Goal: Task Accomplishment & Management: Complete application form

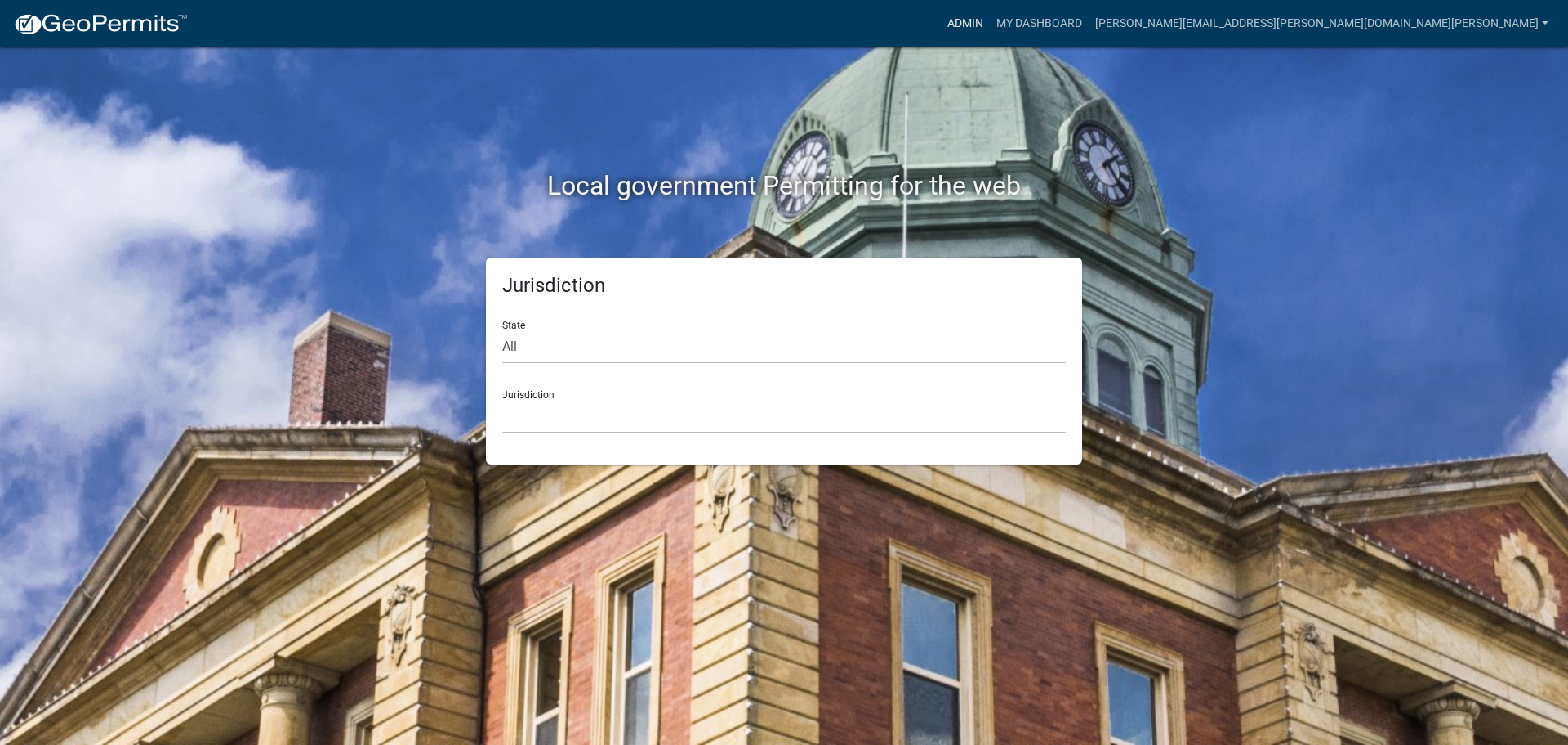
click at [990, 24] on link "Admin" at bounding box center [965, 23] width 49 height 31
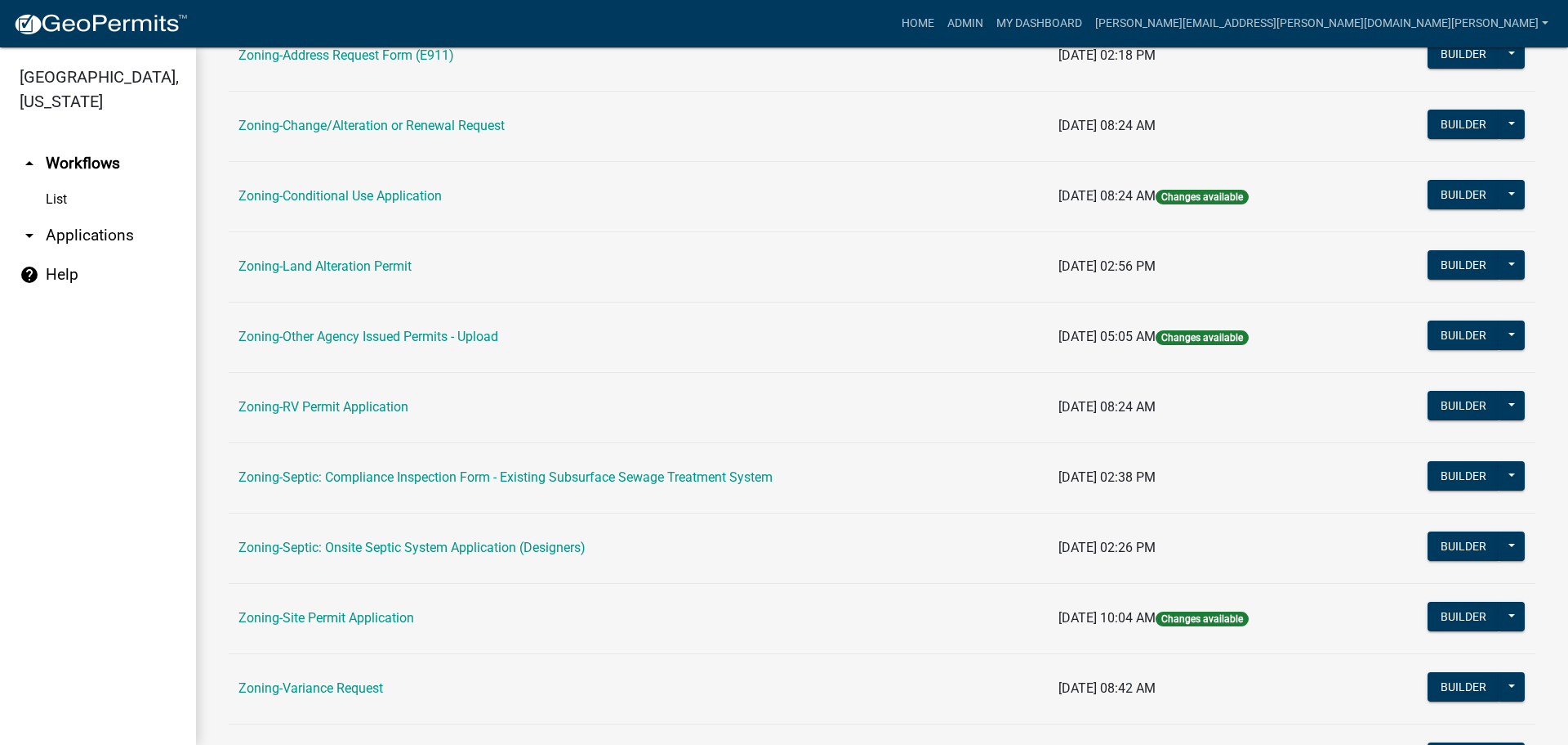
scroll to position [409, 0]
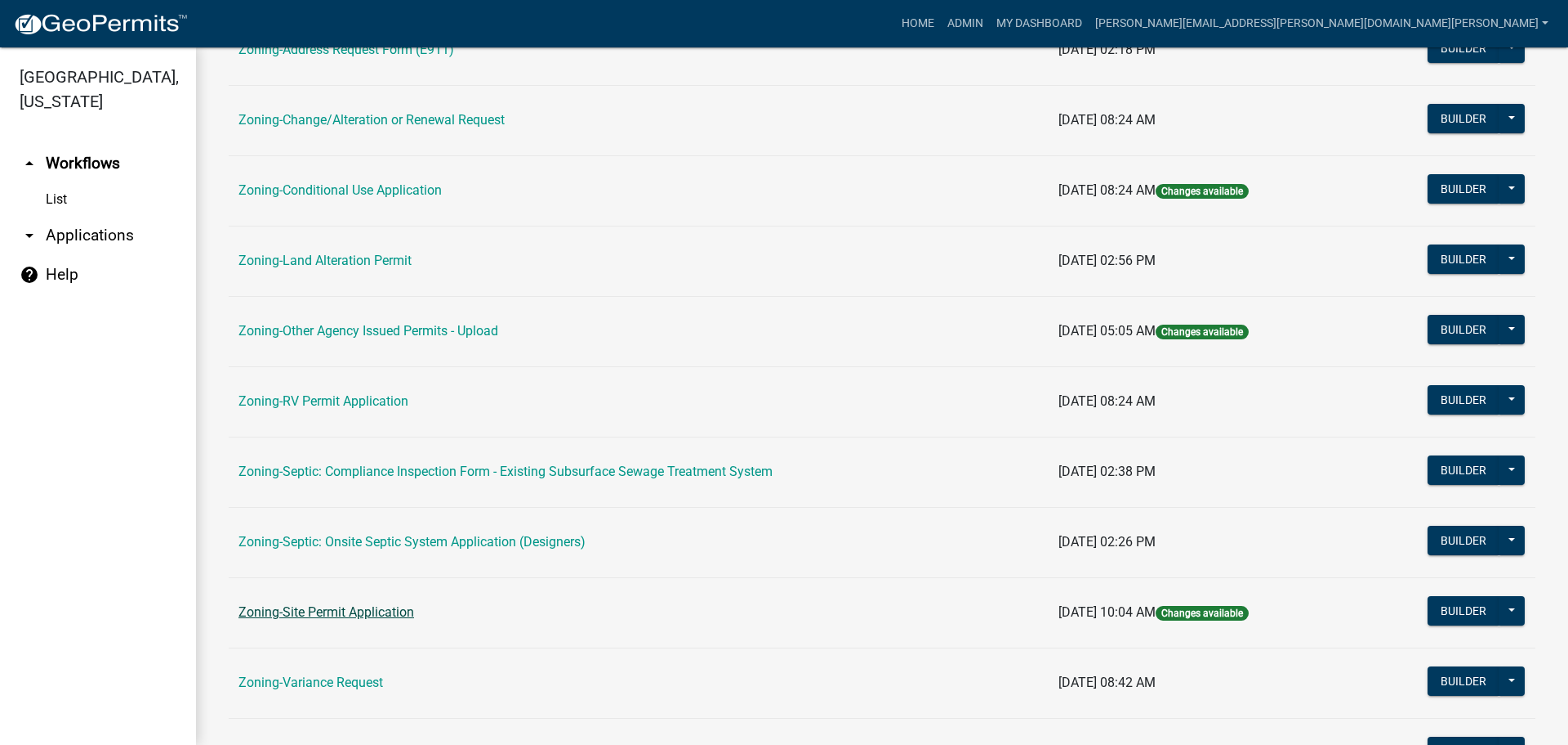
click at [373, 605] on link "Zoning-Site Permit Application" at bounding box center [326, 612] width 176 height 15
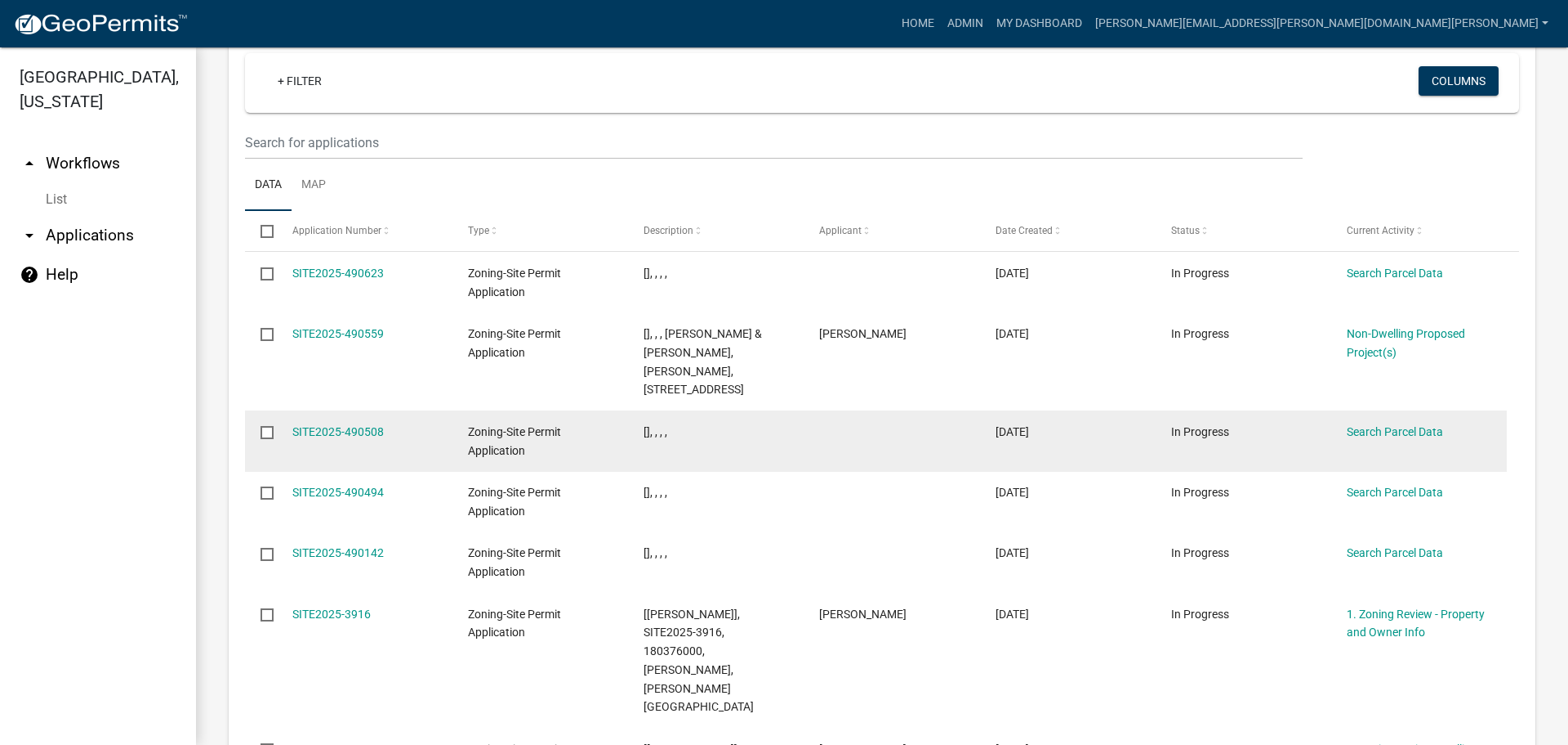
scroll to position [2060, 0]
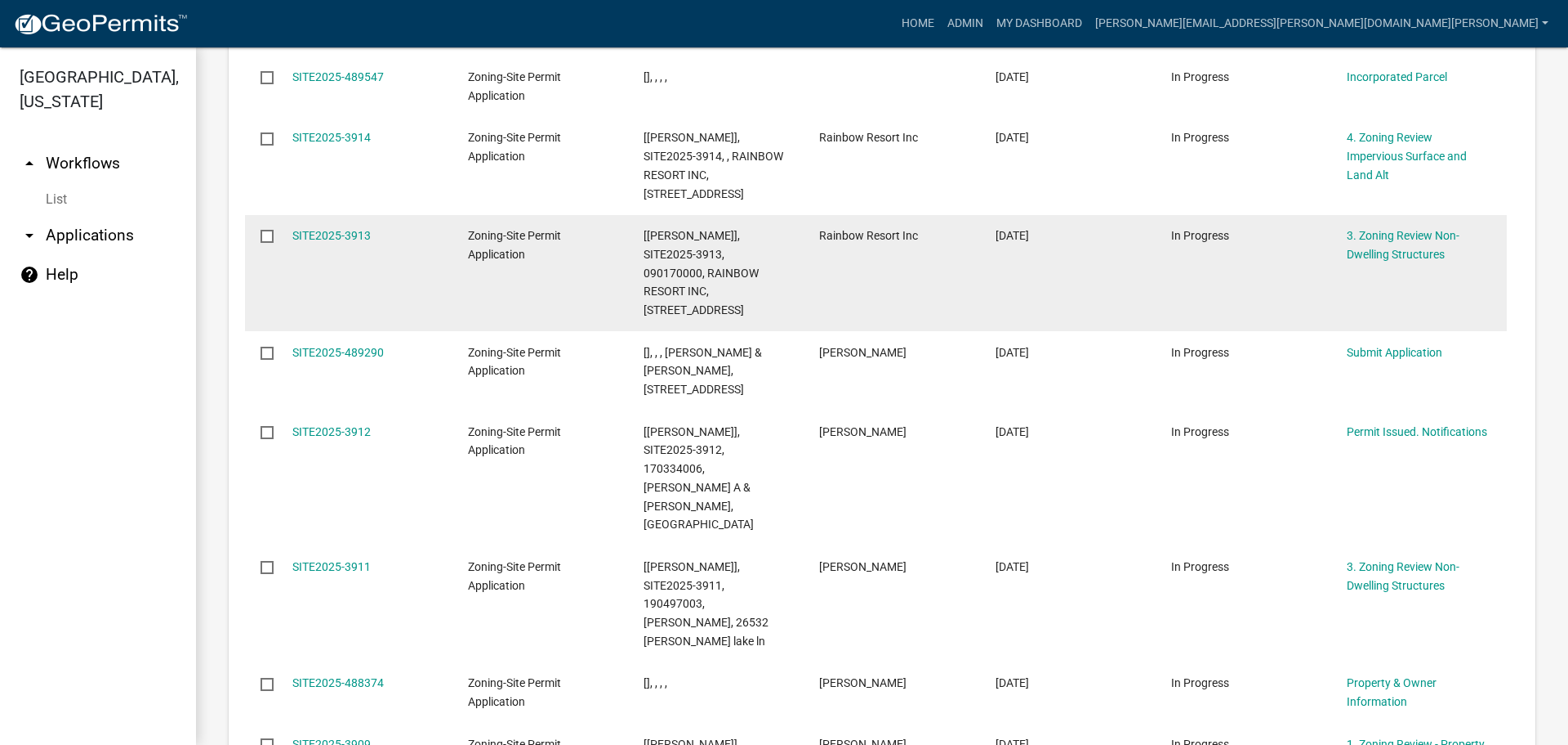
scroll to position [2208, 0]
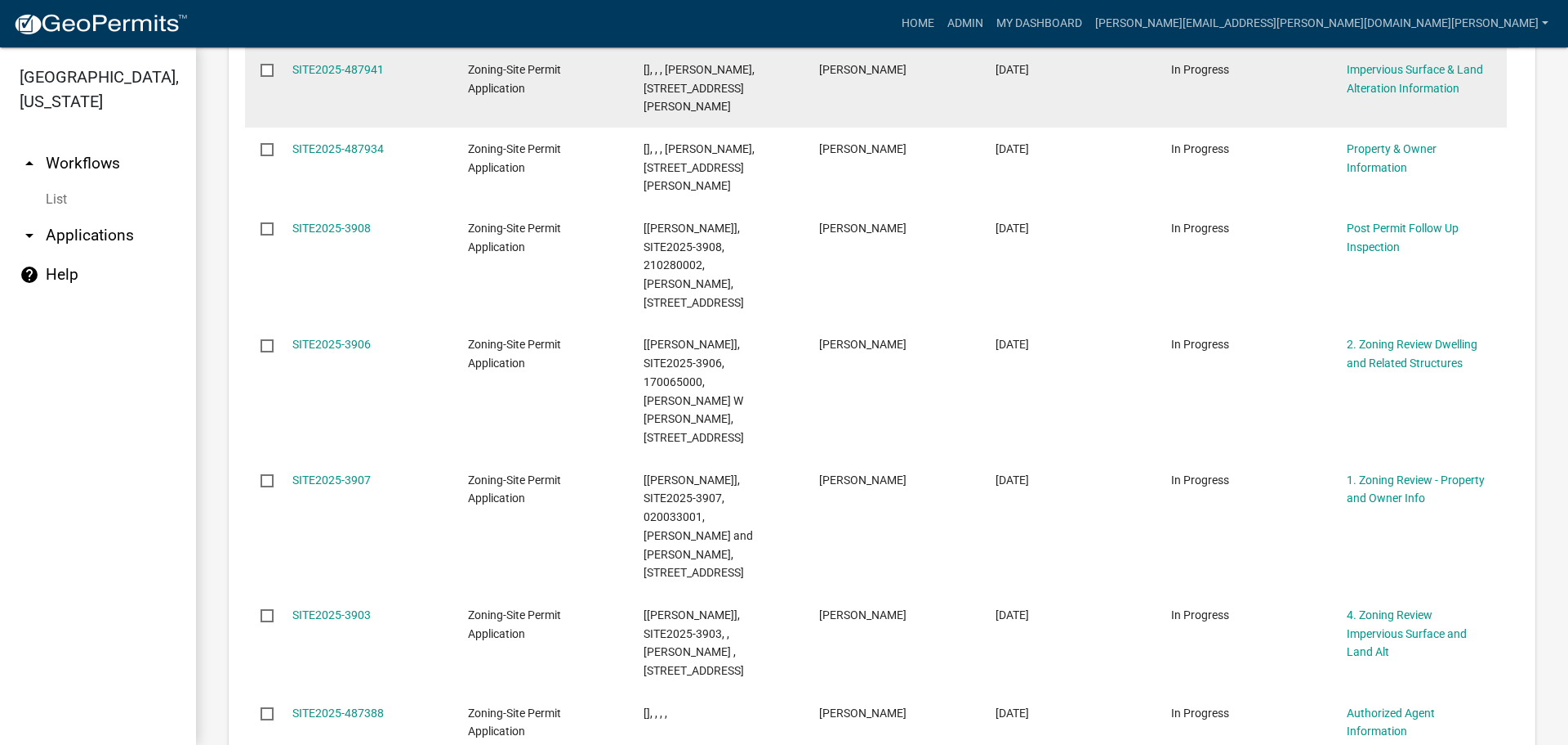
scroll to position [2190, 0]
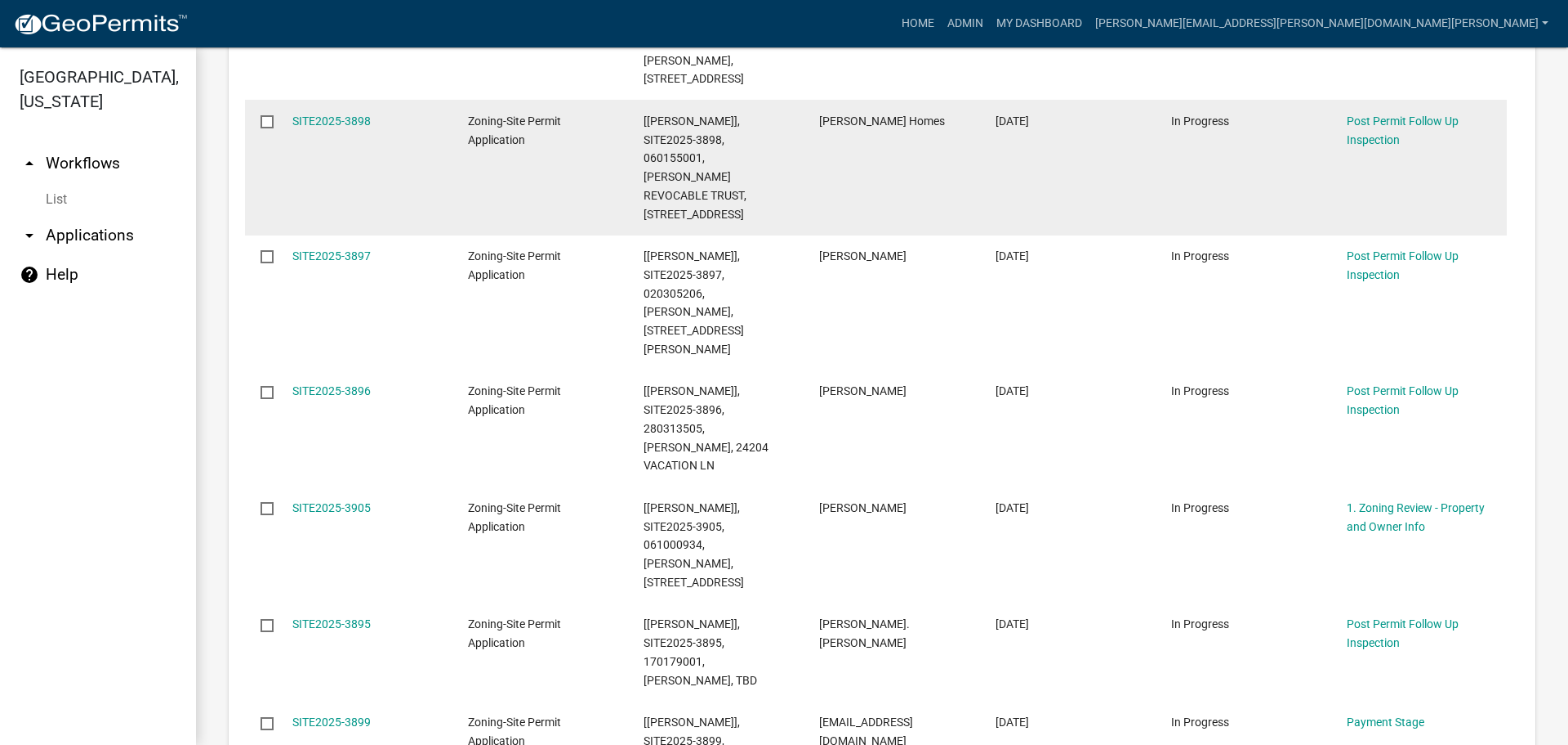
scroll to position [2338, 0]
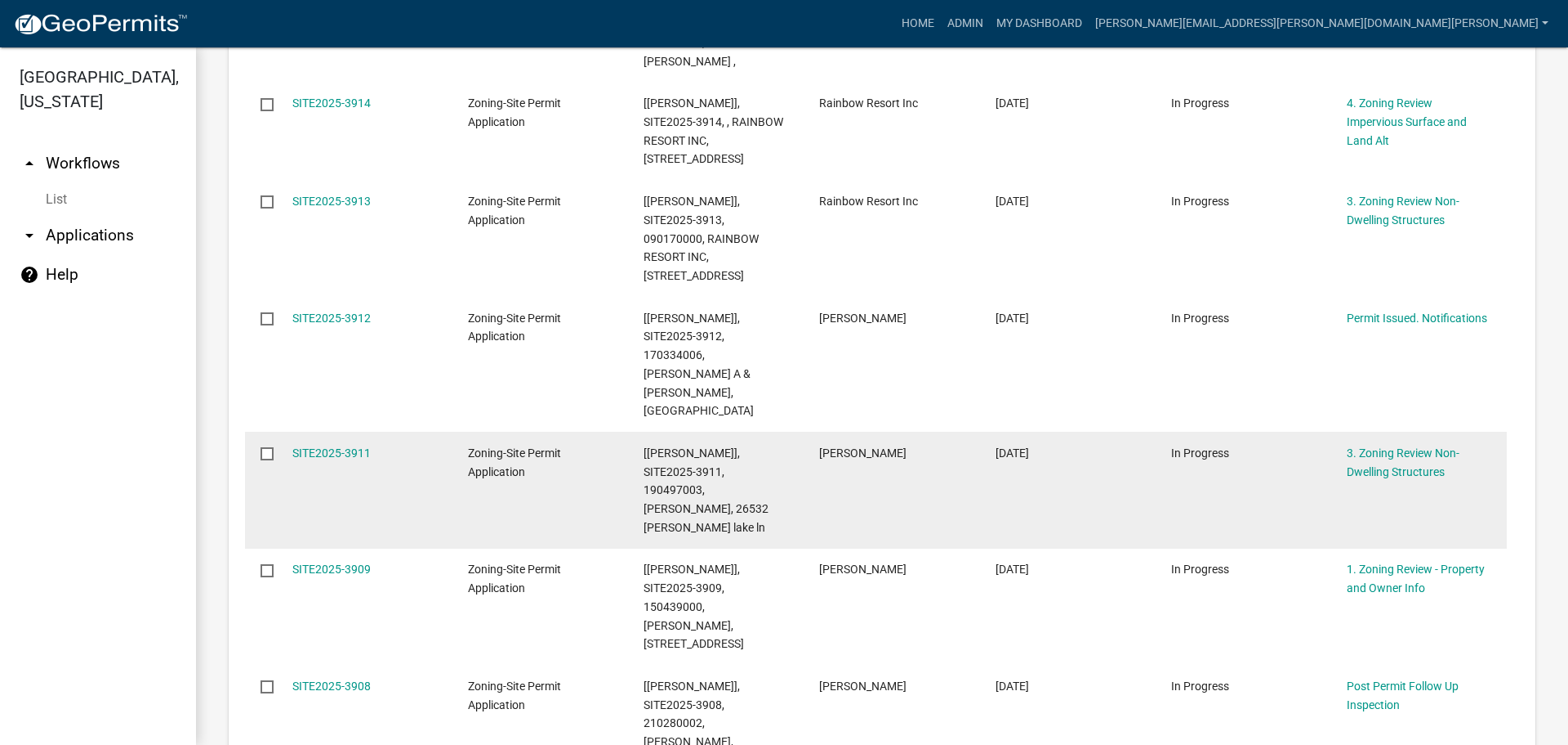
scroll to position [735, 0]
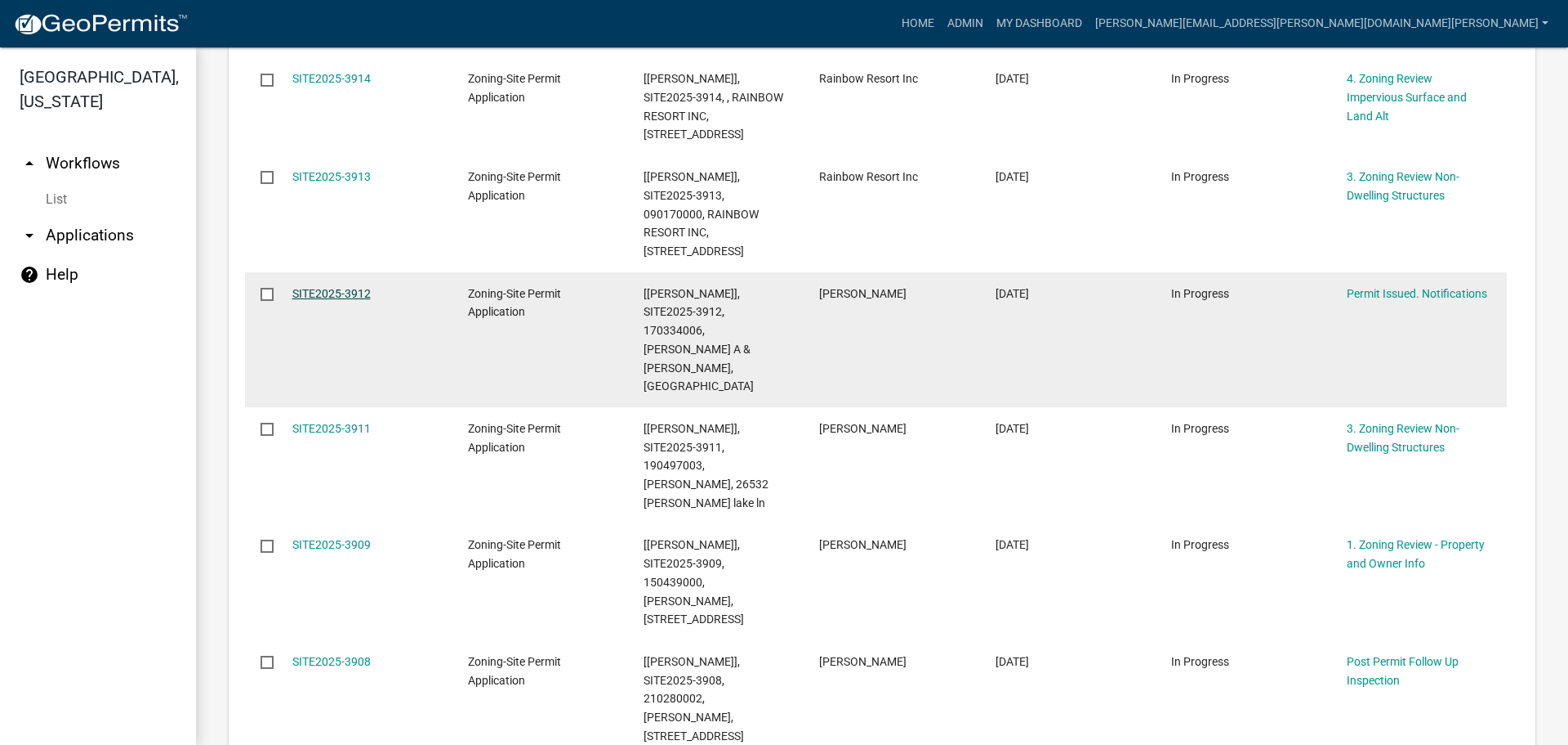
click at [339, 287] on link "SITE2025-3912" at bounding box center [332, 294] width 79 height 13
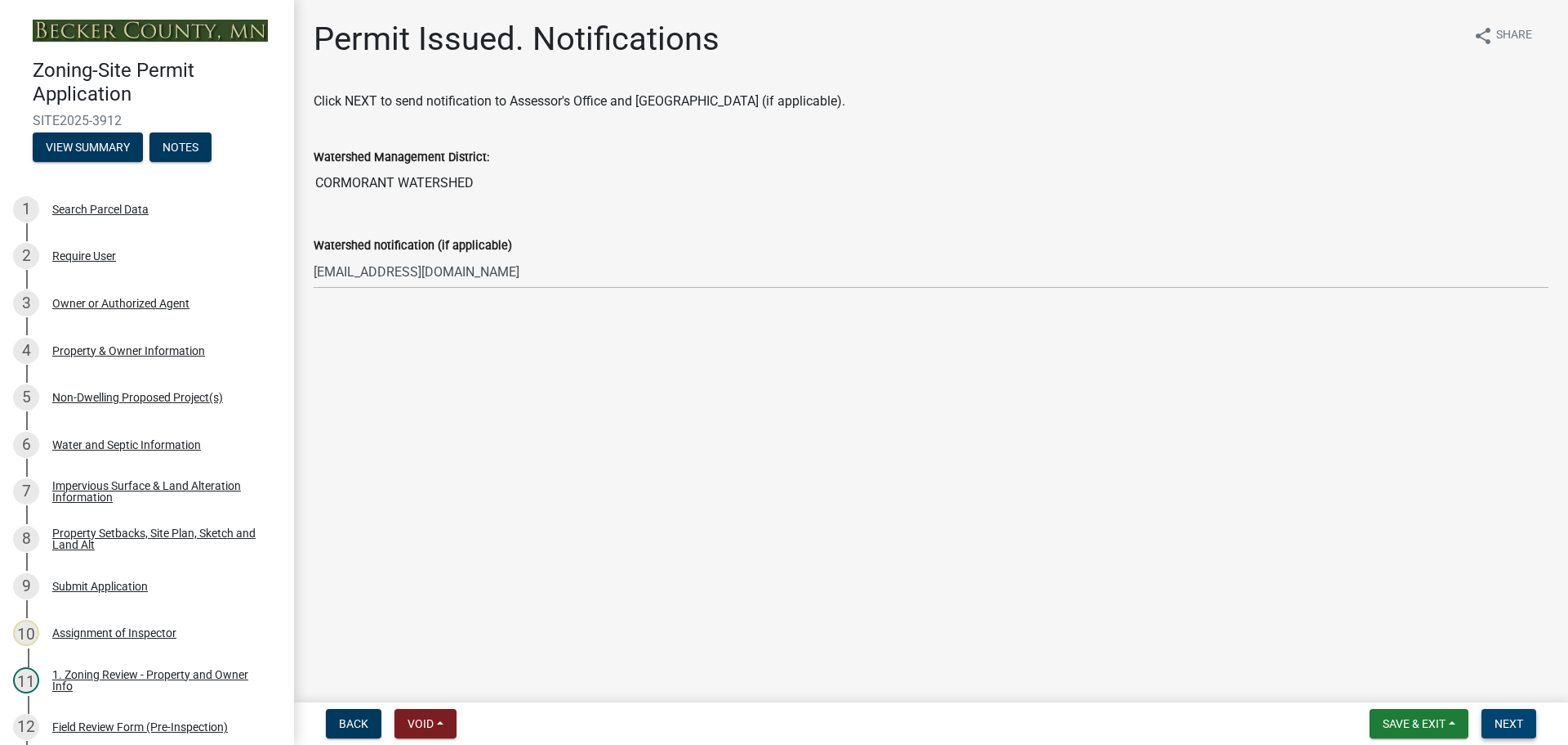
click at [1521, 726] on span "Next" at bounding box center [1509, 724] width 29 height 13
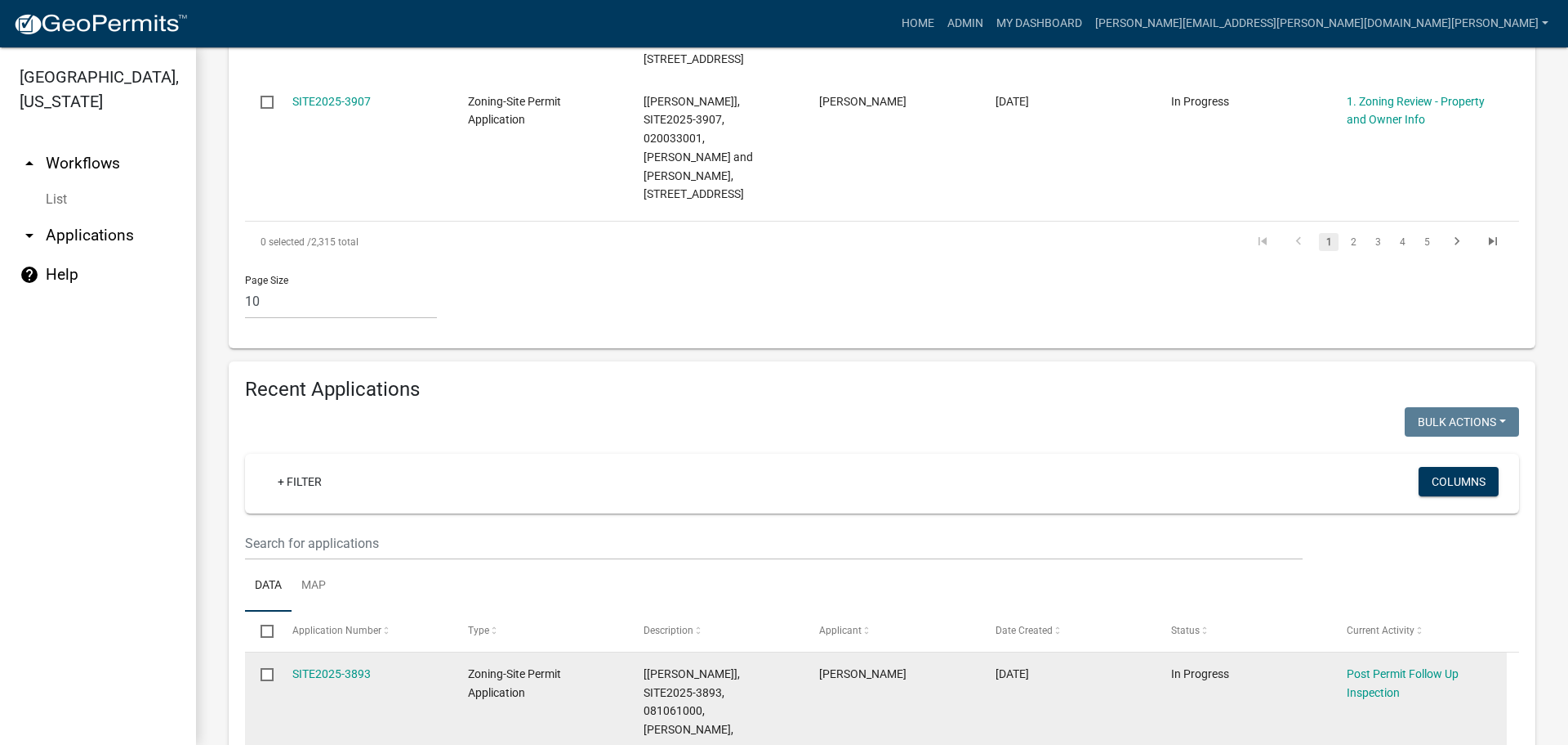
scroll to position [1468, 0]
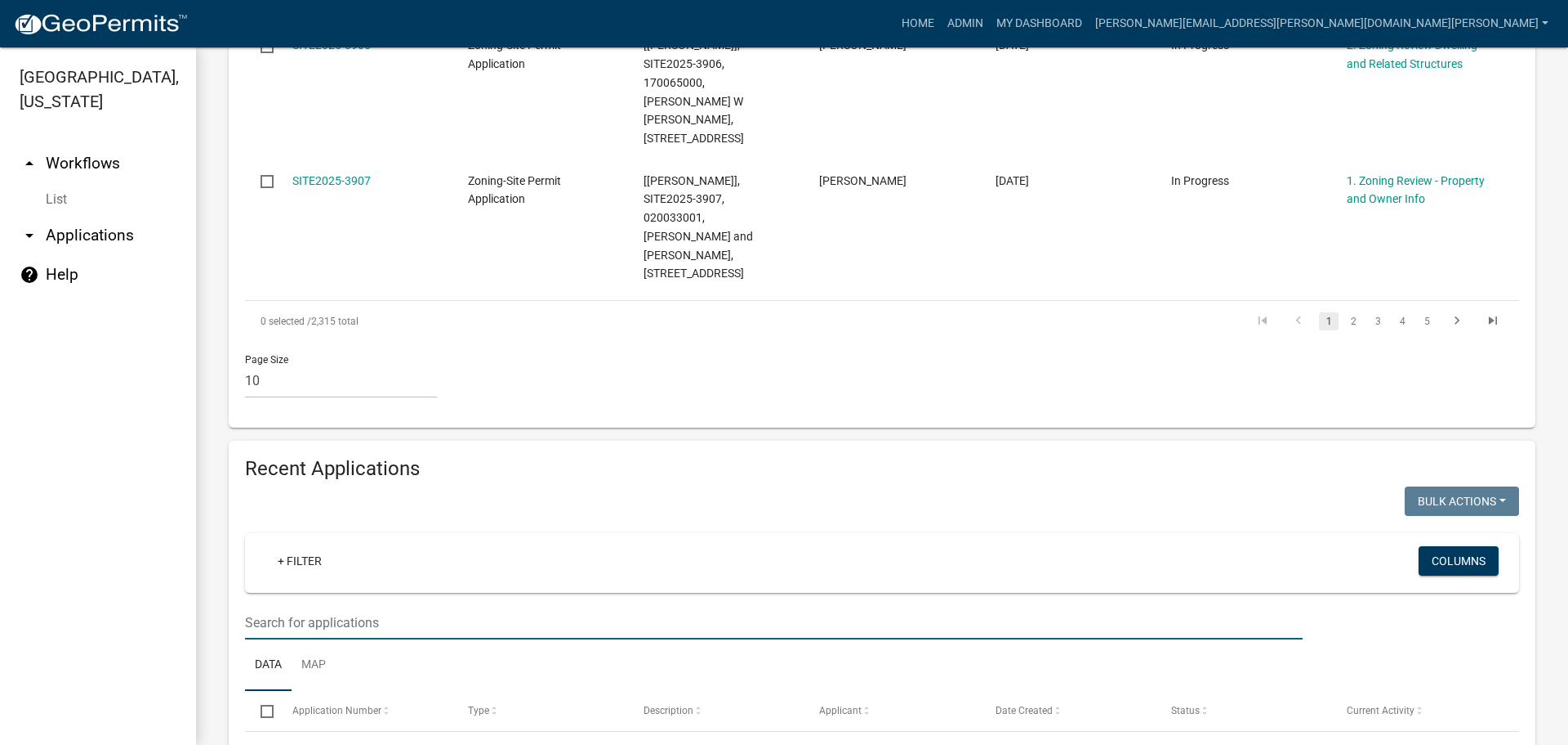
click at [317, 605] on input "text" at bounding box center [774, 622] width 1058 height 34
type input "[PERSON_NAME]"
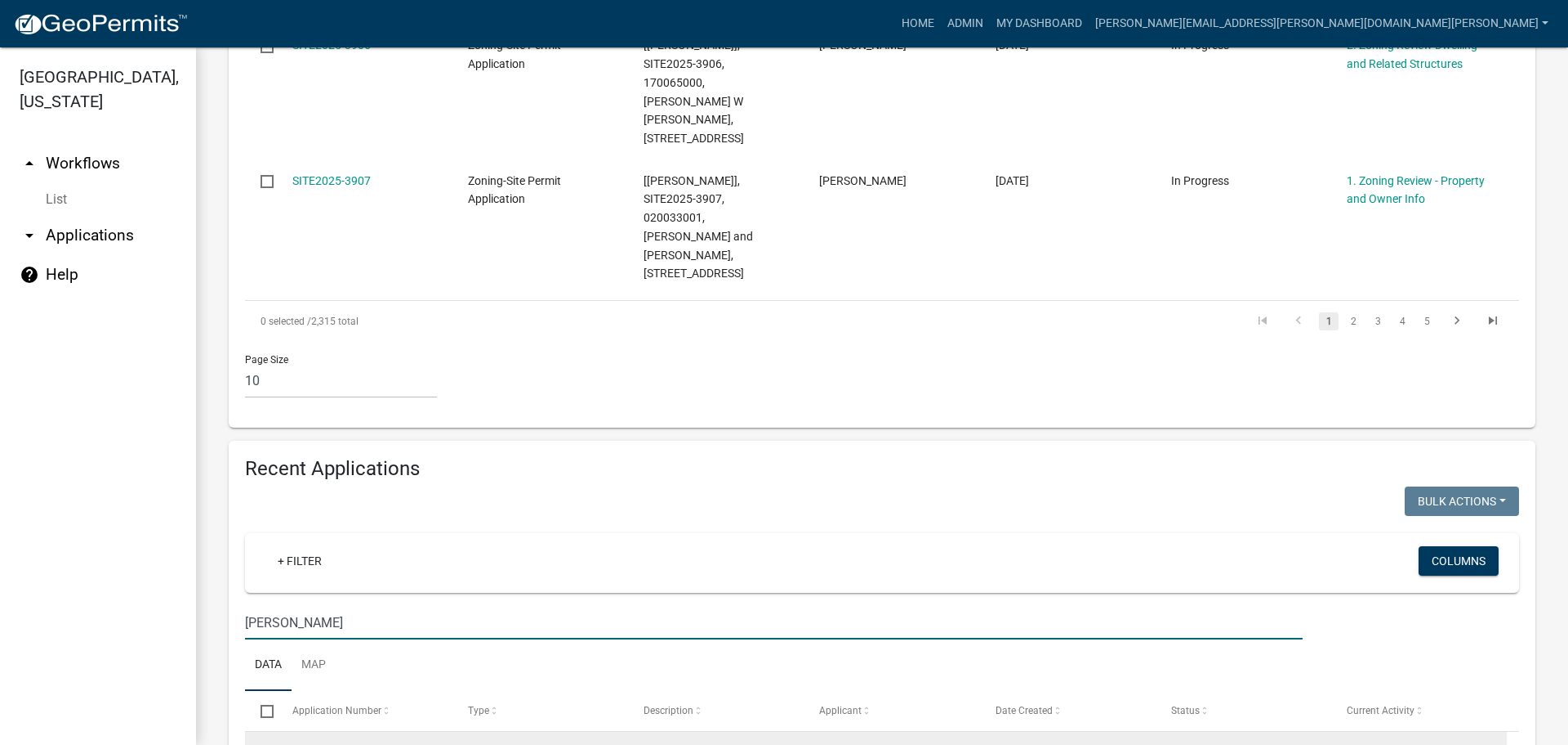
click at [364, 744] on link "SITE2025-480004" at bounding box center [338, 753] width 91 height 13
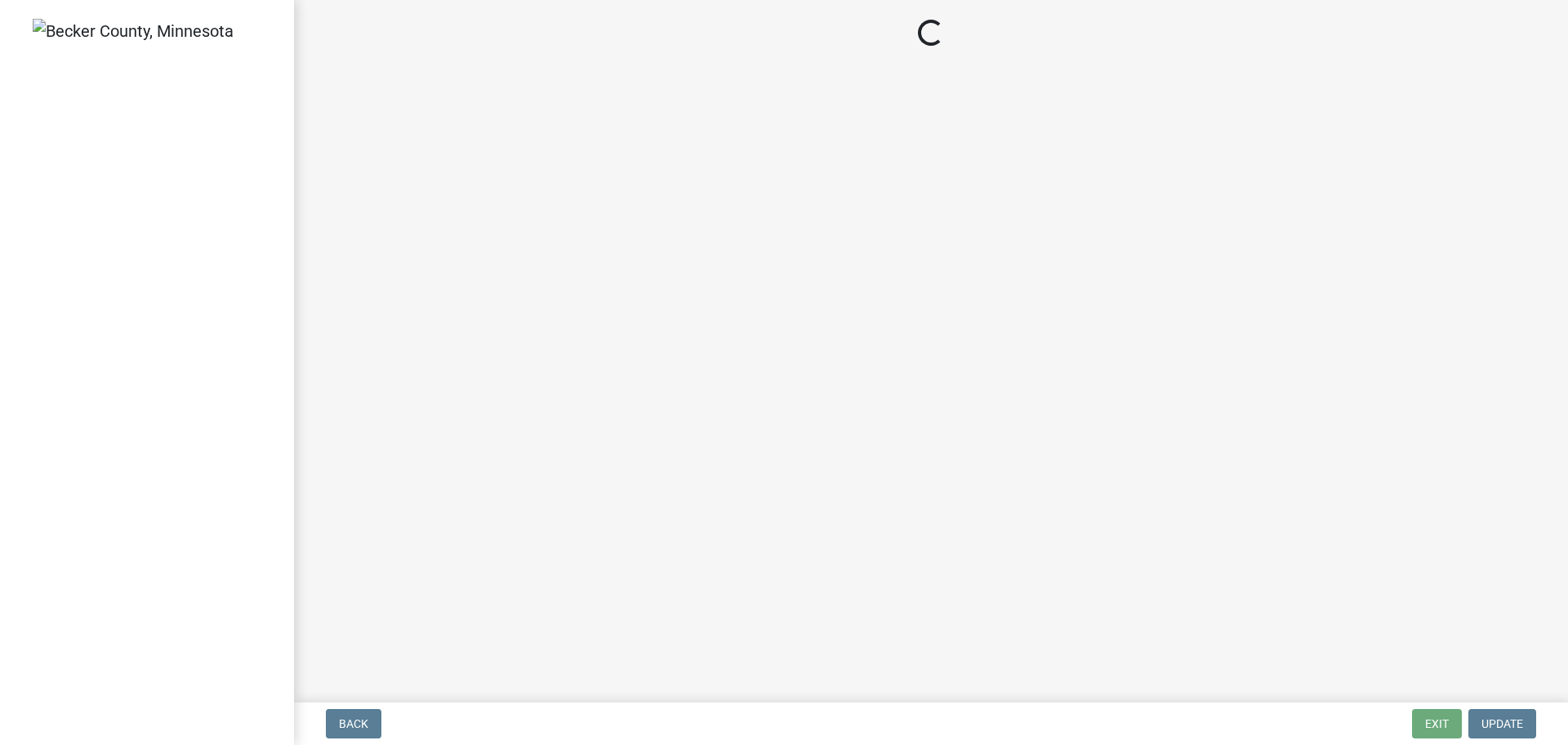
select select "45899473-49f8-456b-a472-3937cb76b7e8"
select select "68d85482-c11a-4398-9267-999385c995bf"
select select "c901b724-8e9a-499b-811d-f72064c7192a"
select select "2f5256da-032f-4d83-a987-757f6ff4d08a"
select select "258cbdbc-8629-455d-9fed-6a57bf82144e"
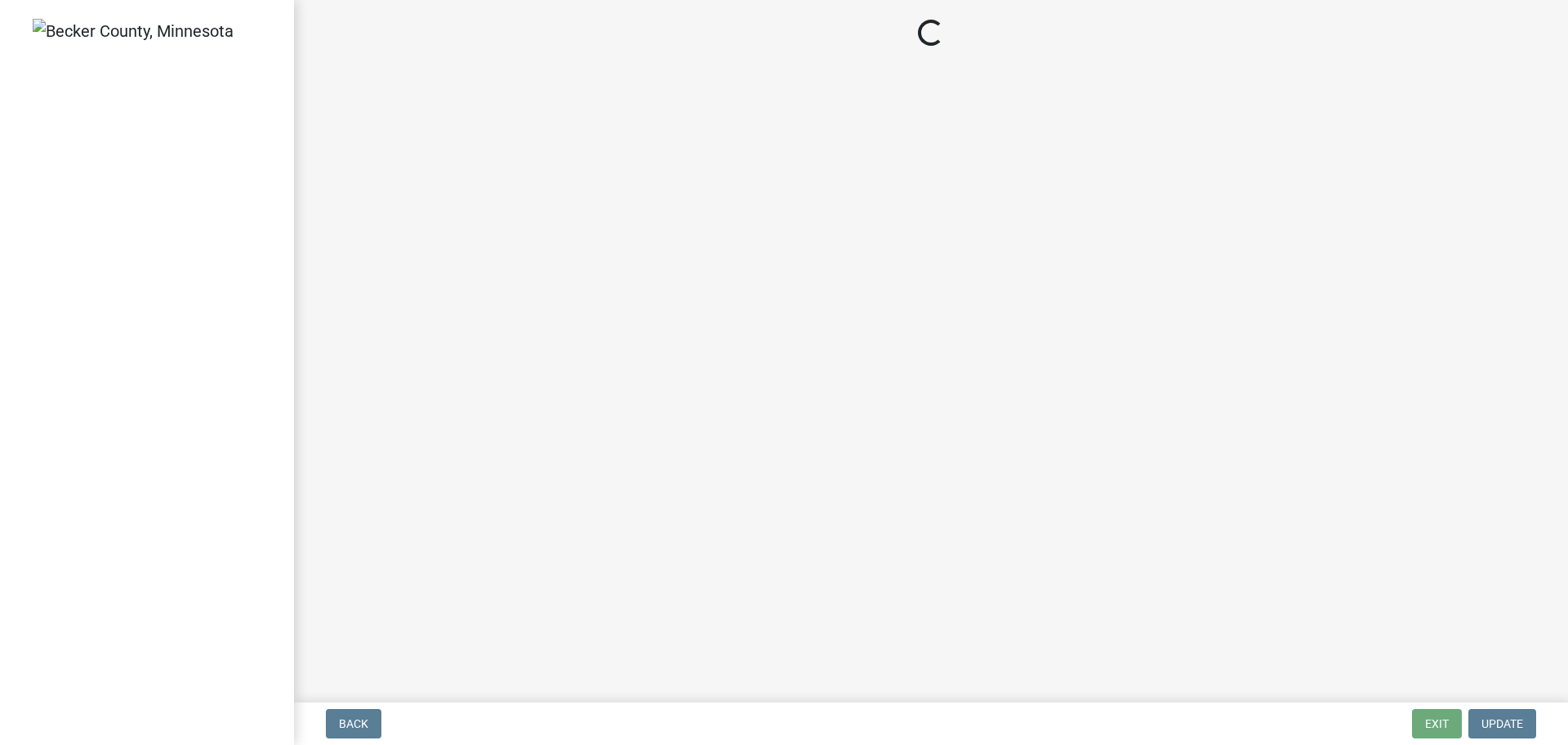
select select "13ff1540-f528-4da3-932f-6dbc07425acb"
select select "87a97cb6-10b3-4f77-8f17-3c250889afe5"
select select "39540267-234b-427f-8e85-adaa3ae8845c"
select select "e62d2446-d9c7-4970-9fab-0f1dd7e821ee"
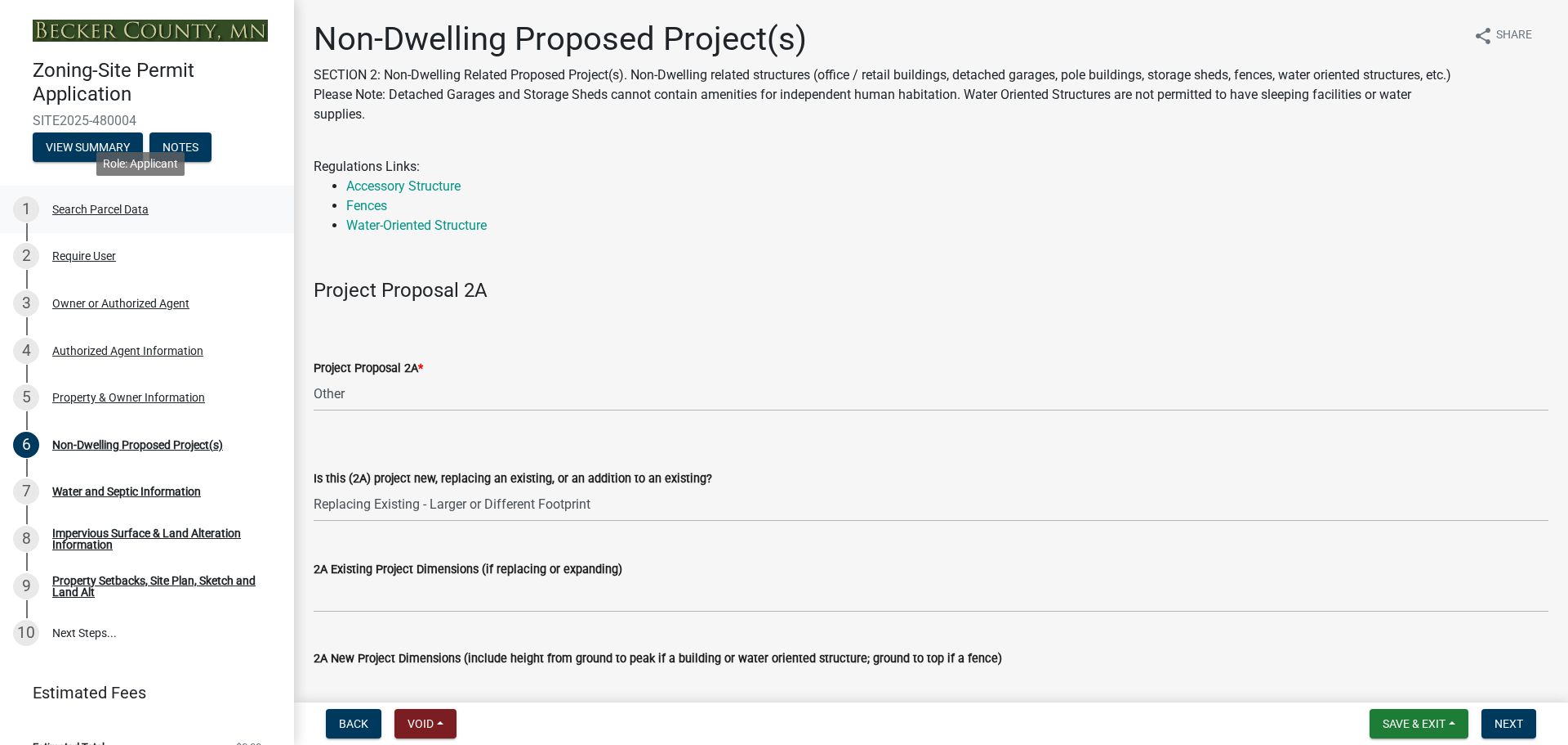
click at [90, 208] on div "Search Parcel Data" at bounding box center [100, 209] width 96 height 12
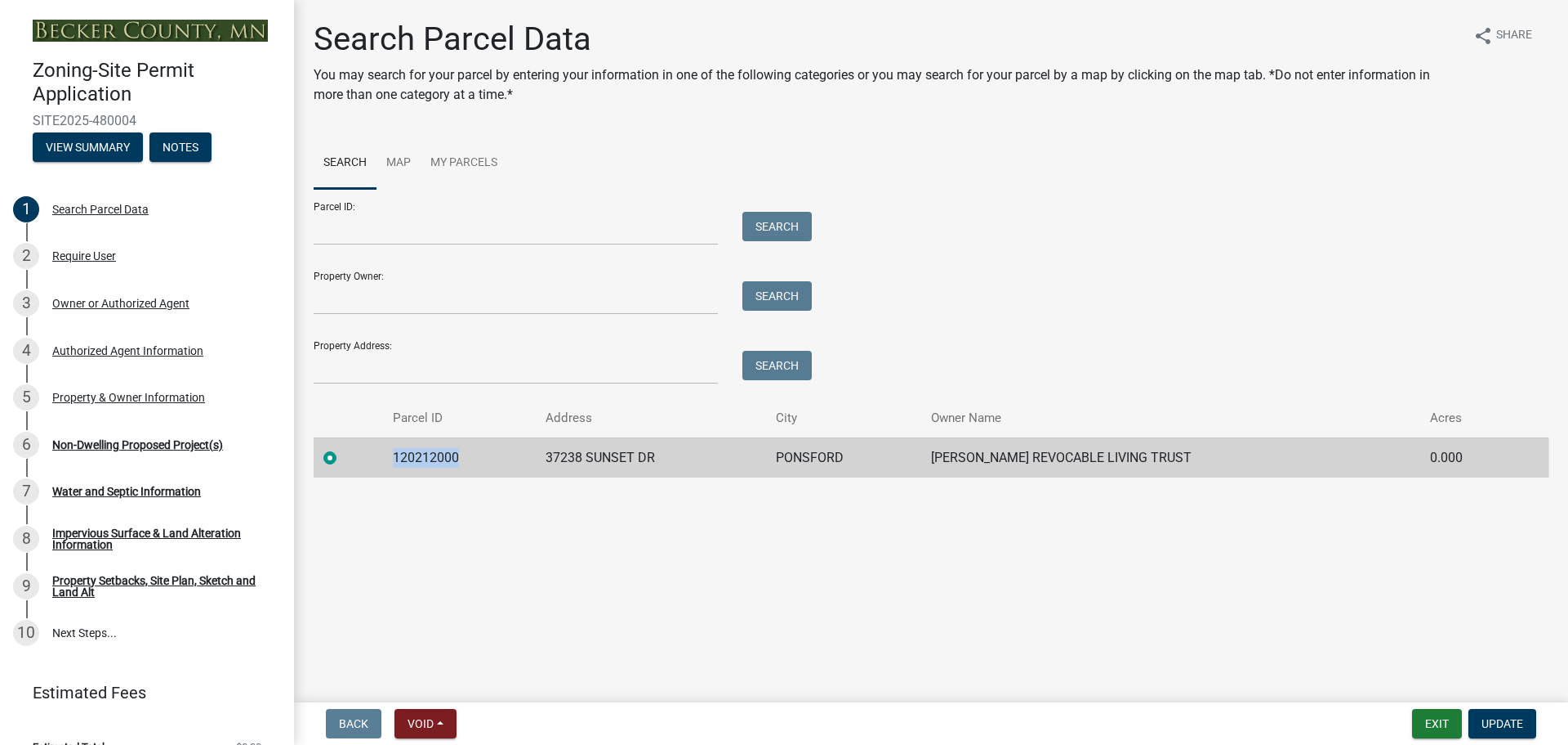
drag, startPoint x: 463, startPoint y: 457, endPoint x: 370, endPoint y: 457, distance: 93.0
click at [370, 457] on tr "120212000 37238 SUNSET [PERSON_NAME] [PERSON_NAME] REVOCABLE LIVING TRUST 0.000" at bounding box center [931, 457] width 1235 height 40
copy td "120212000"
click at [116, 440] on div "Non-Dwelling Proposed Project(s)" at bounding box center [137, 445] width 170 height 12
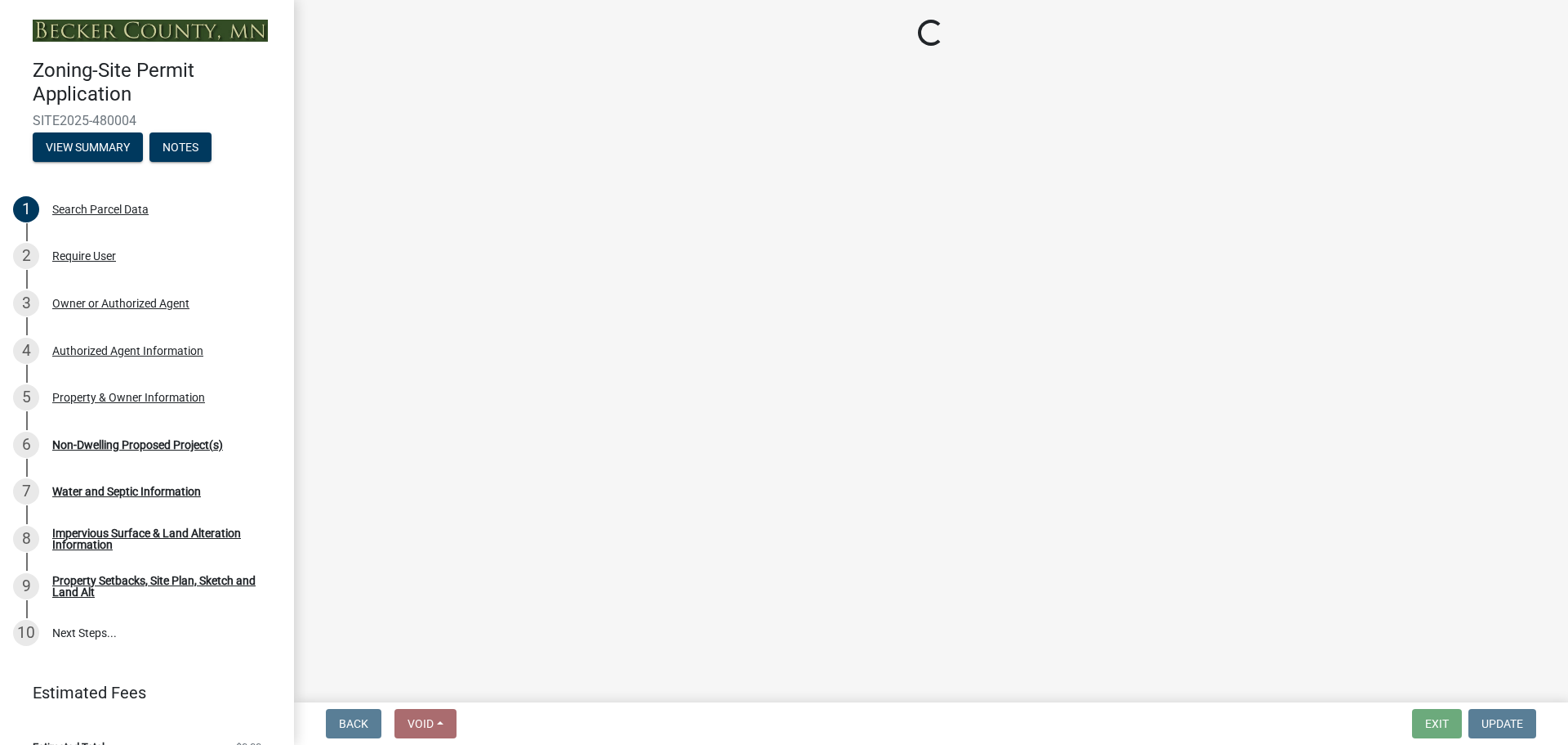
select select "45899473-49f8-456b-a472-3937cb76b7e8"
select select "68d85482-c11a-4398-9267-999385c995bf"
select select "c901b724-8e9a-499b-811d-f72064c7192a"
select select "2f5256da-032f-4d83-a987-757f6ff4d08a"
select select "258cbdbc-8629-455d-9fed-6a57bf82144e"
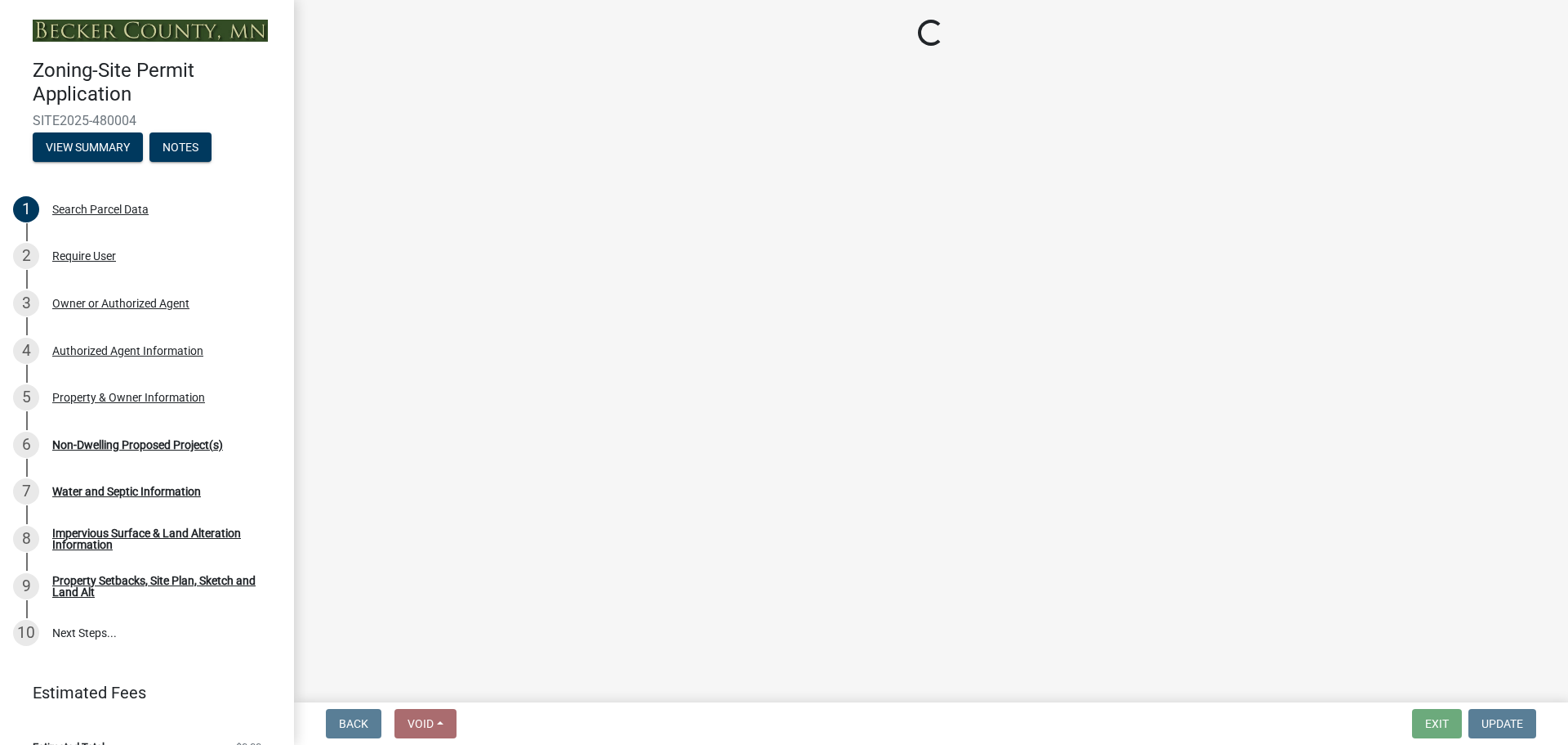
select select "13ff1540-f528-4da3-932f-6dbc07425acb"
select select "87a97cb6-10b3-4f77-8f17-3c250889afe5"
select select "39540267-234b-427f-8e85-adaa3ae8845c"
select select "e62d2446-d9c7-4970-9fab-0f1dd7e821ee"
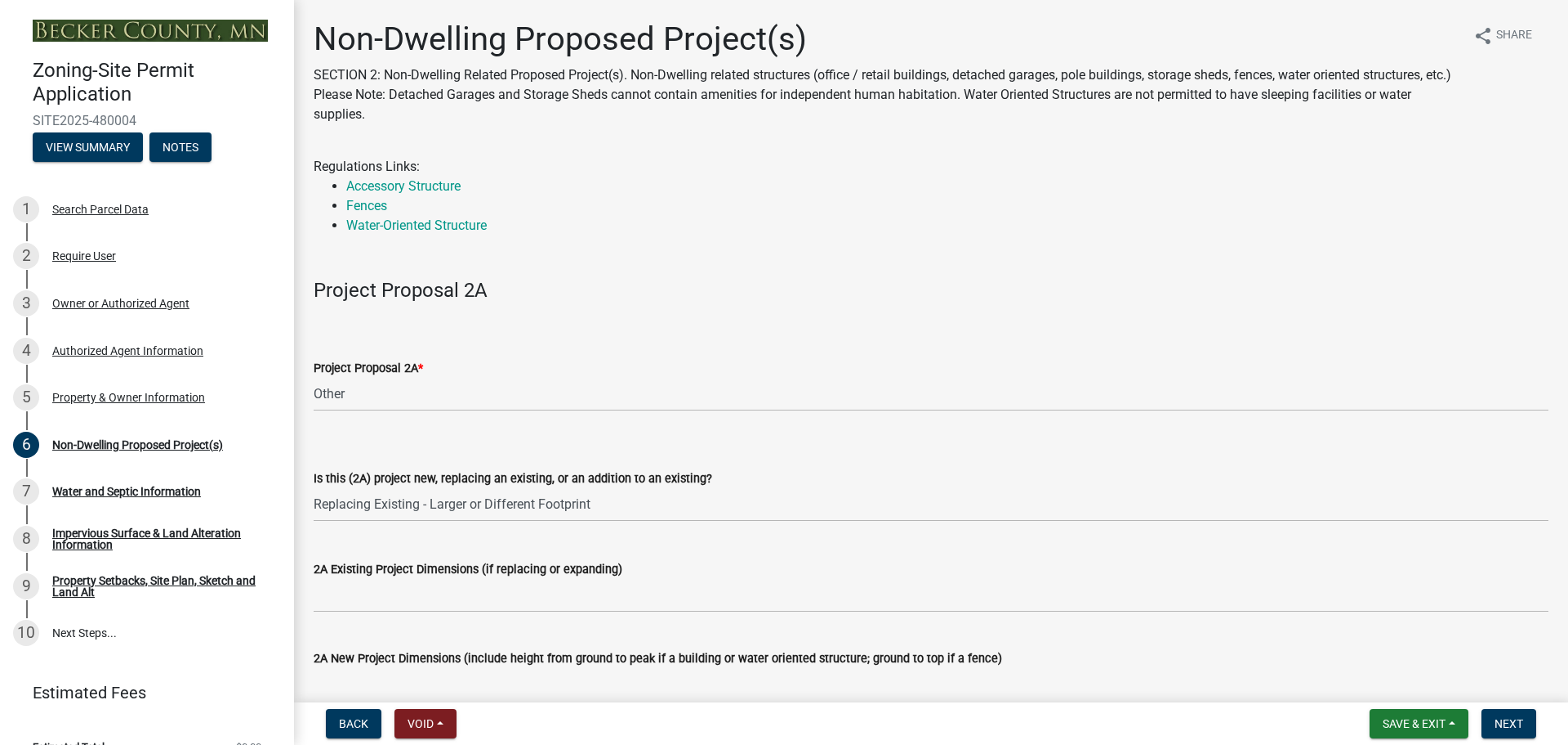
click at [983, 328] on div "Project Proposal 2A * Select Item... N/A Commercial Office/Retail Building Deta…" at bounding box center [931, 363] width 1235 height 95
click at [1286, 326] on div "Project Proposal 2A * Select Item... N/A Commercial Office/Retail Building Deta…" at bounding box center [931, 363] width 1235 height 95
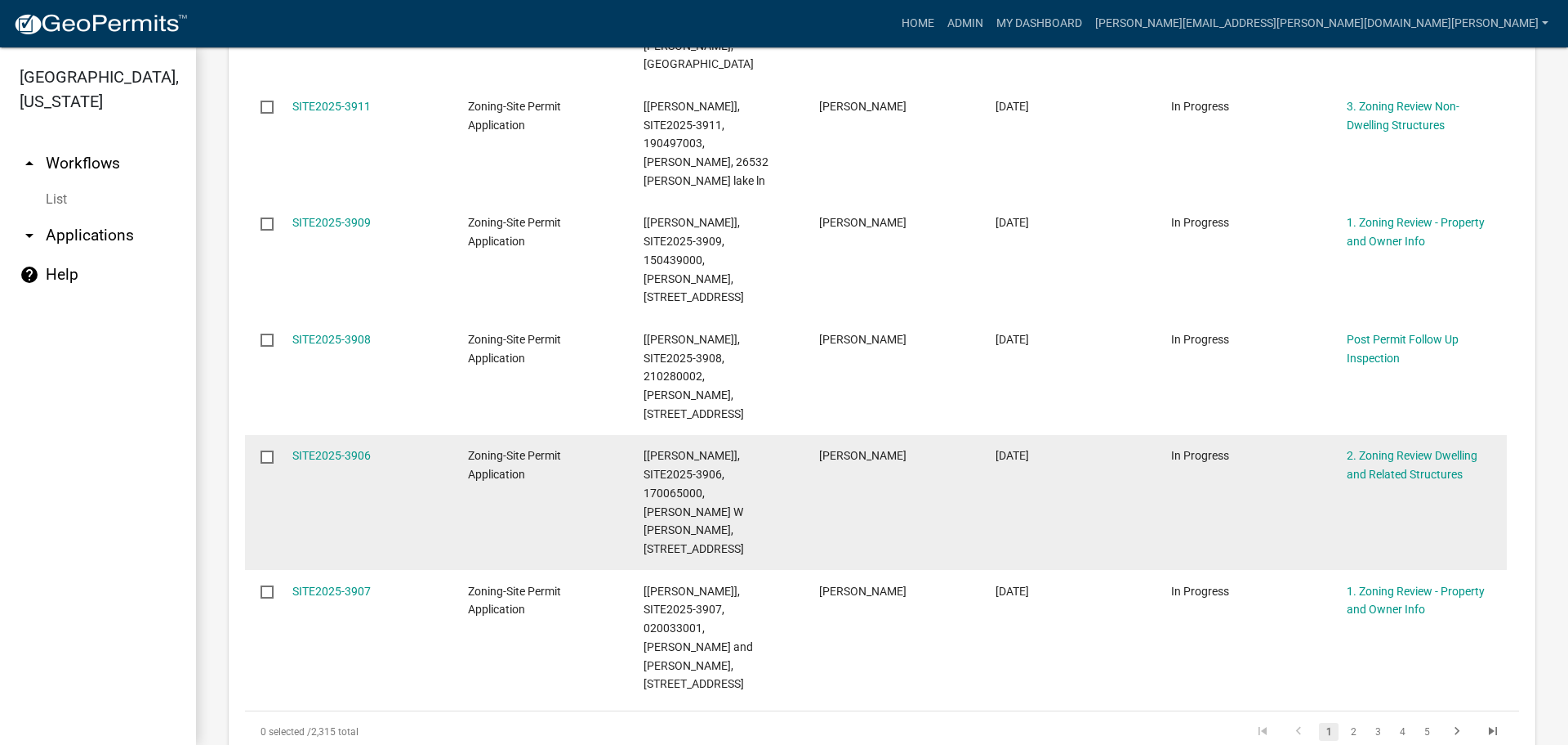
scroll to position [1060, 0]
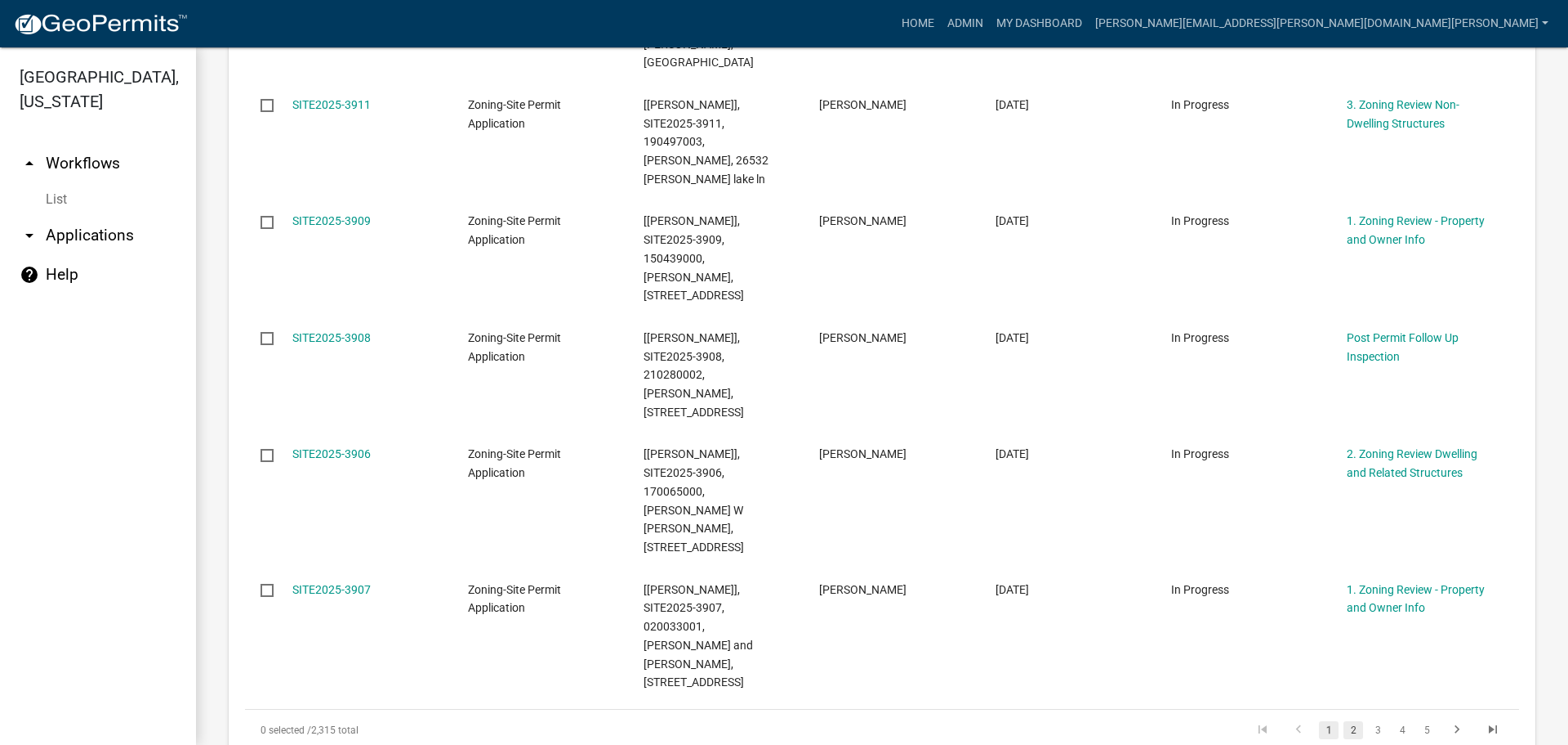
click at [1344, 721] on link "2" at bounding box center [1353, 730] width 19 height 18
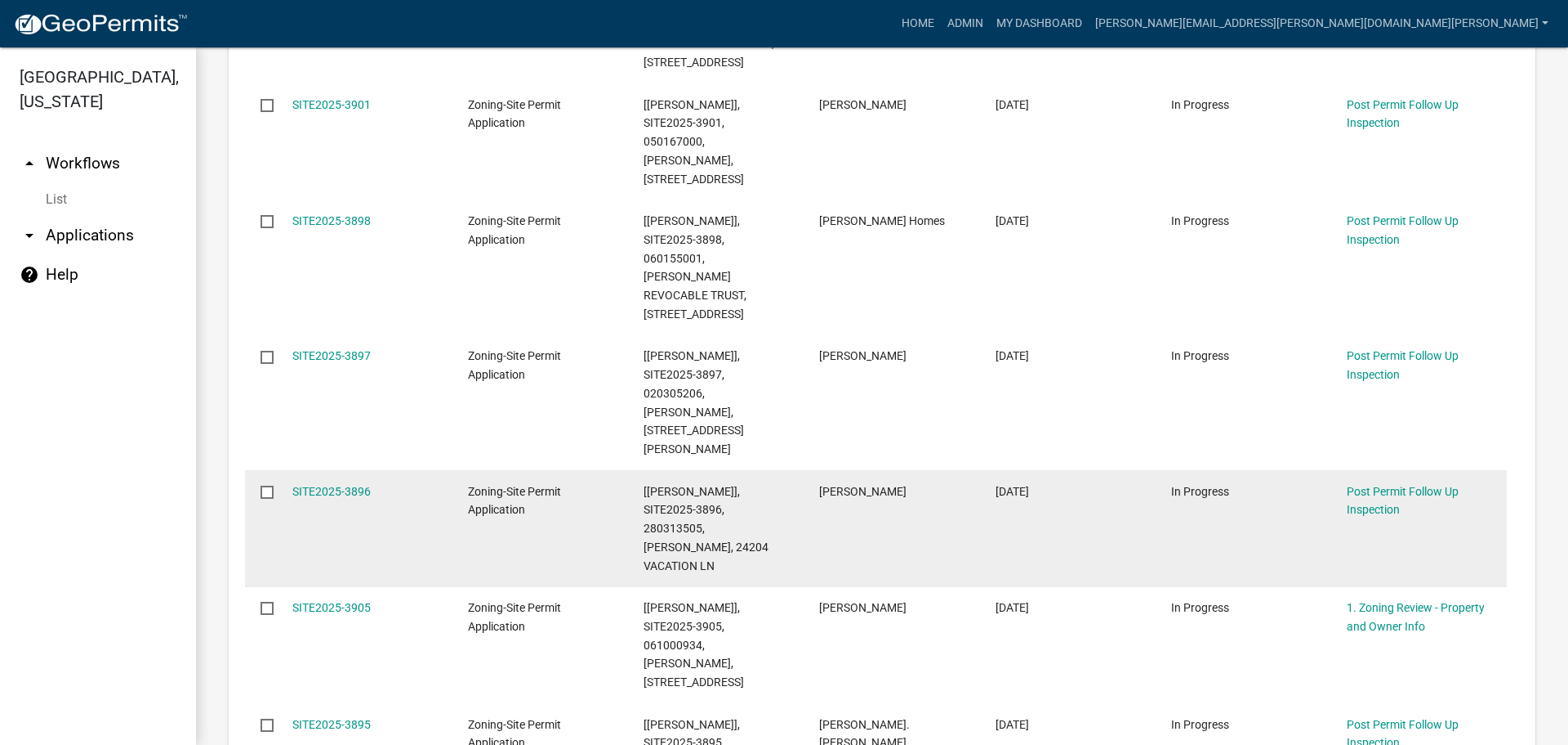
scroll to position [1021, 0]
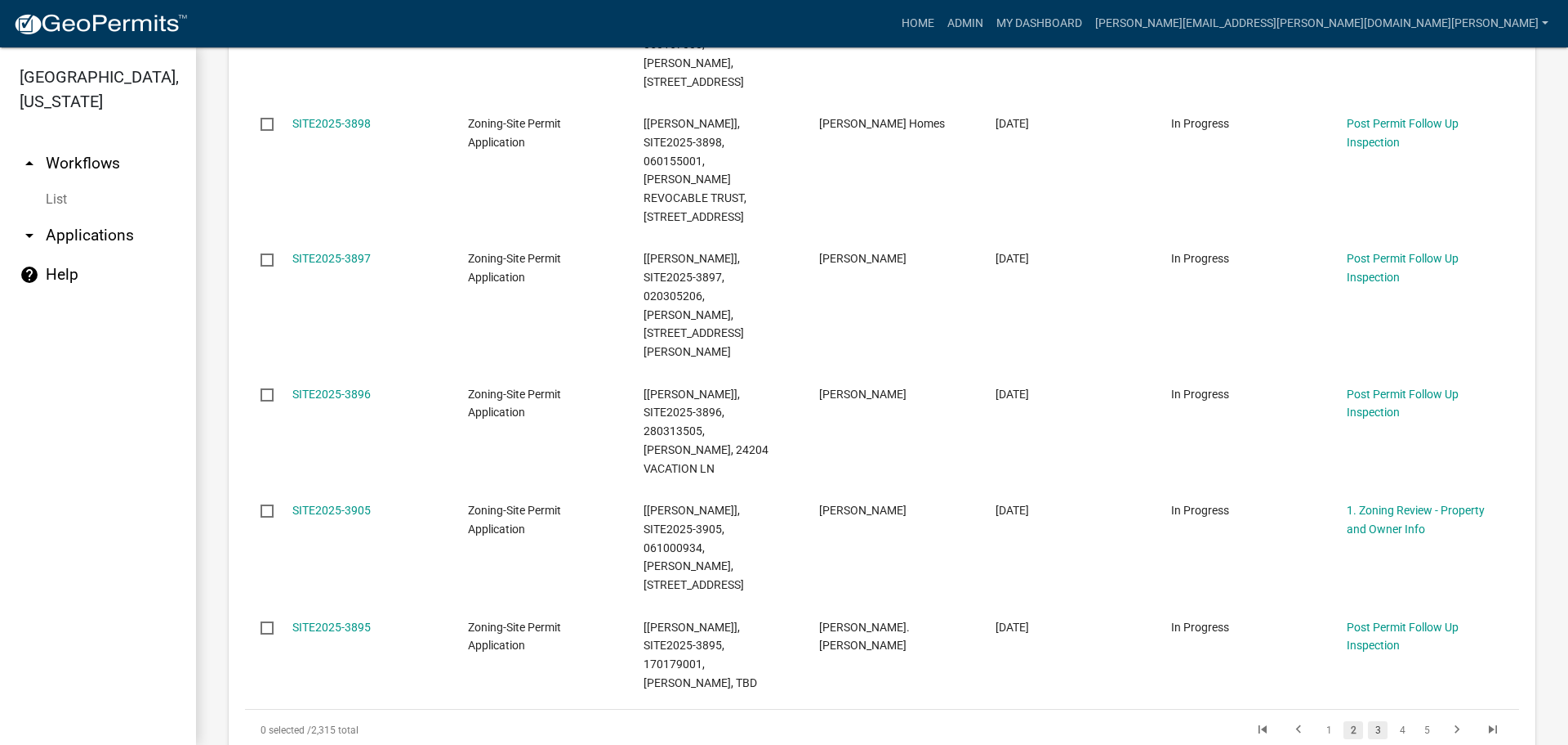
click at [1369, 721] on link "3" at bounding box center [1378, 730] width 19 height 18
click at [1368, 721] on link "3" at bounding box center [1378, 730] width 19 height 18
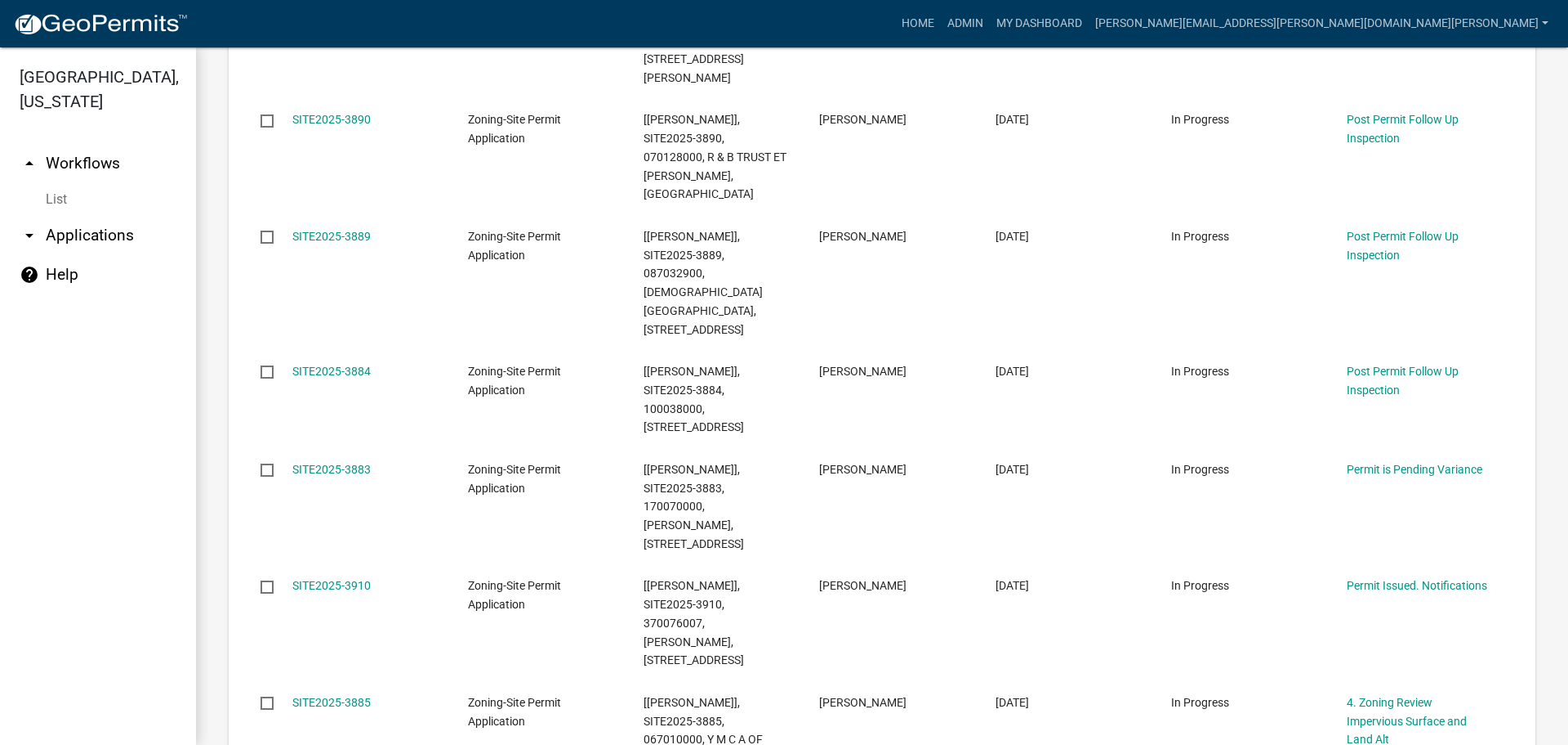
scroll to position [903, 0]
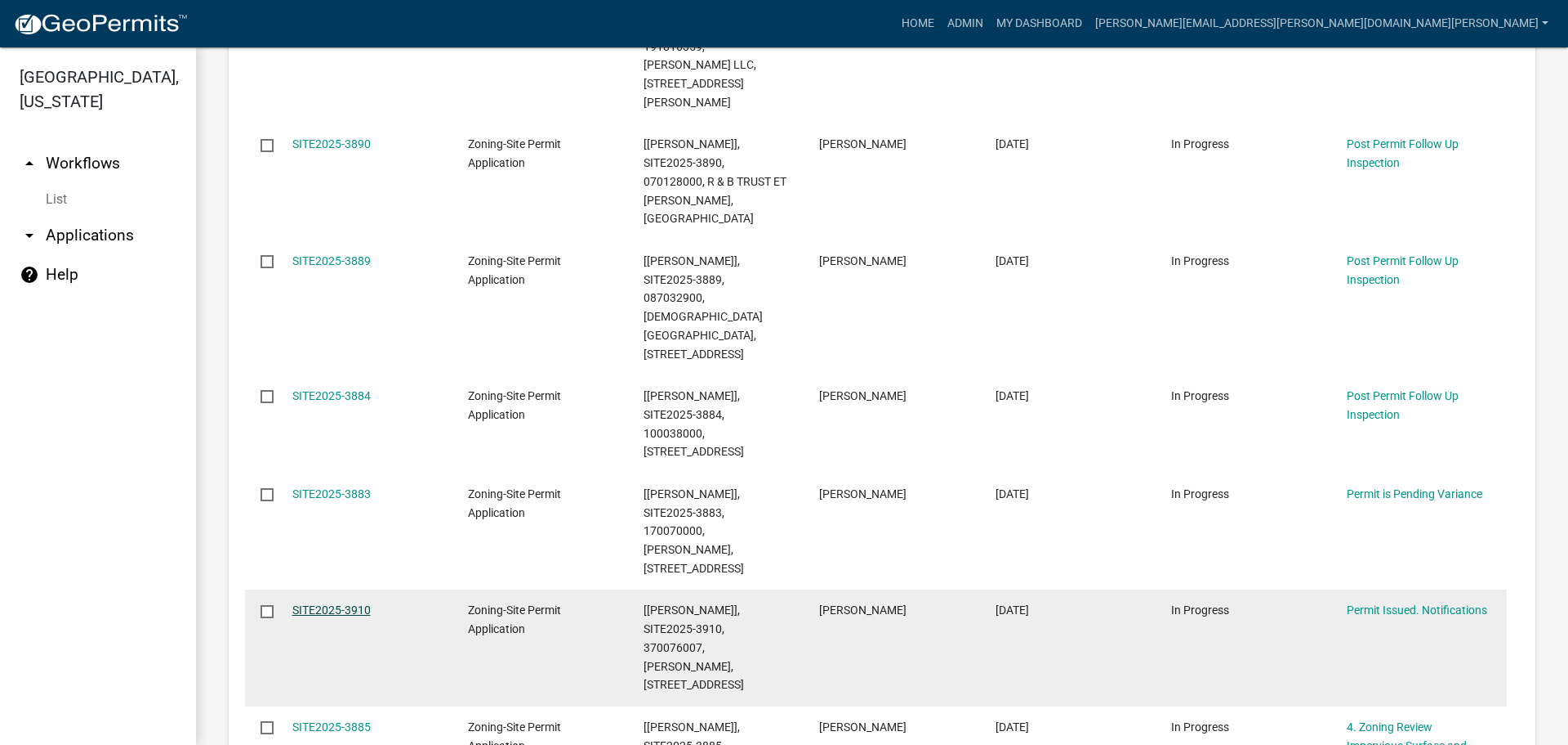
click at [303, 604] on link "SITE2025-3910" at bounding box center [332, 610] width 79 height 13
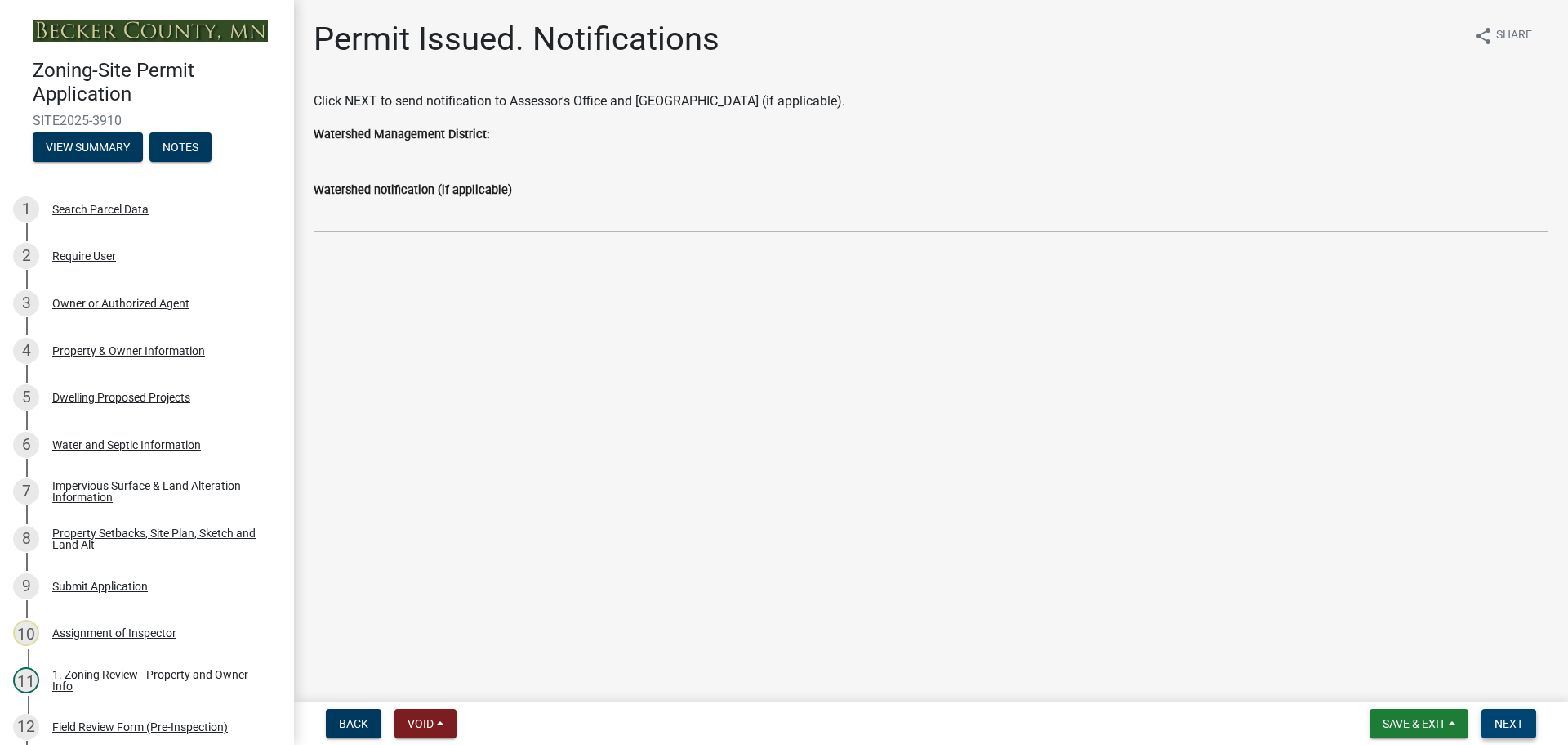
click at [1510, 726] on span "Next" at bounding box center [1509, 724] width 29 height 13
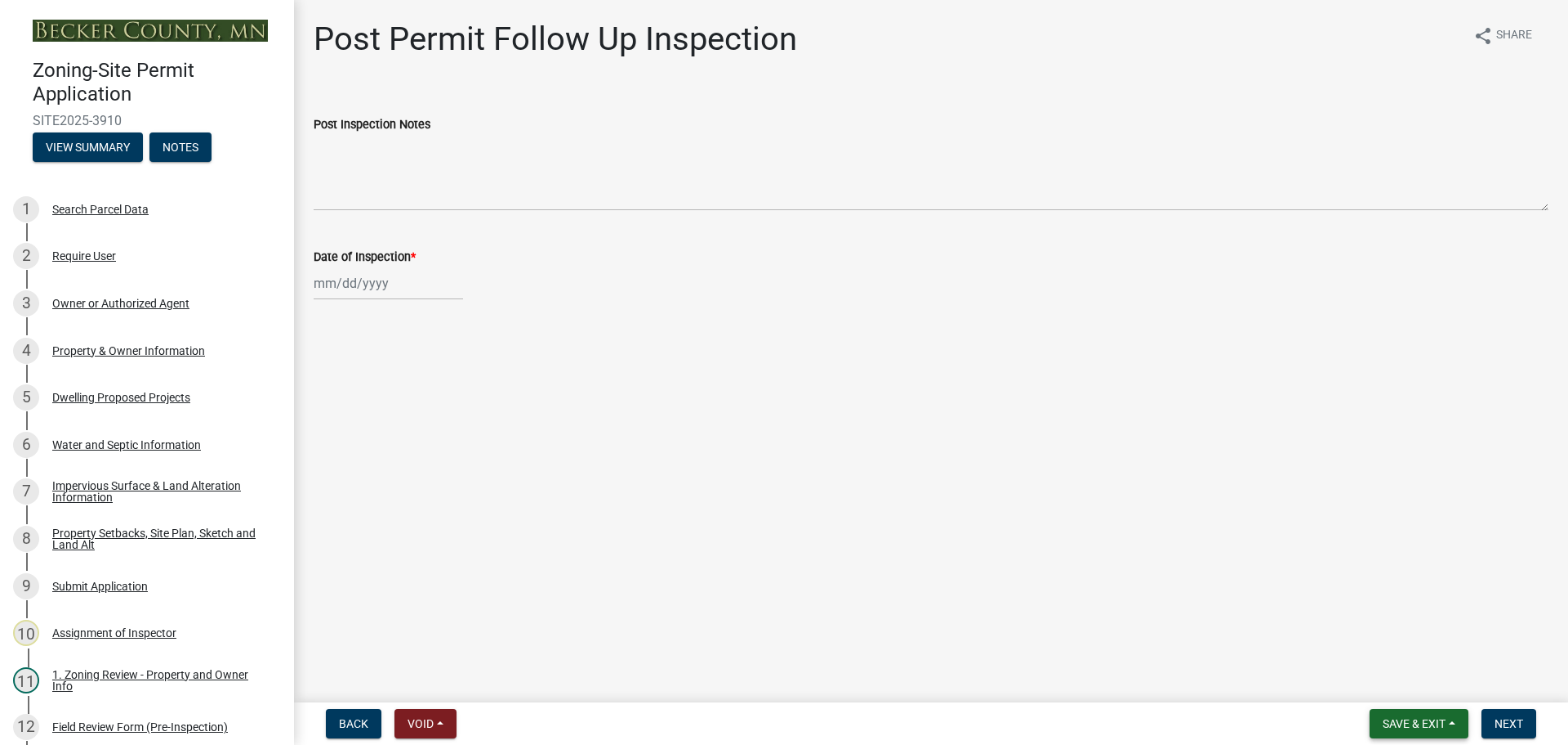
click at [1378, 714] on button "Save & Exit" at bounding box center [1419, 723] width 99 height 30
click at [1378, 679] on button "Save & Exit" at bounding box center [1404, 681] width 131 height 39
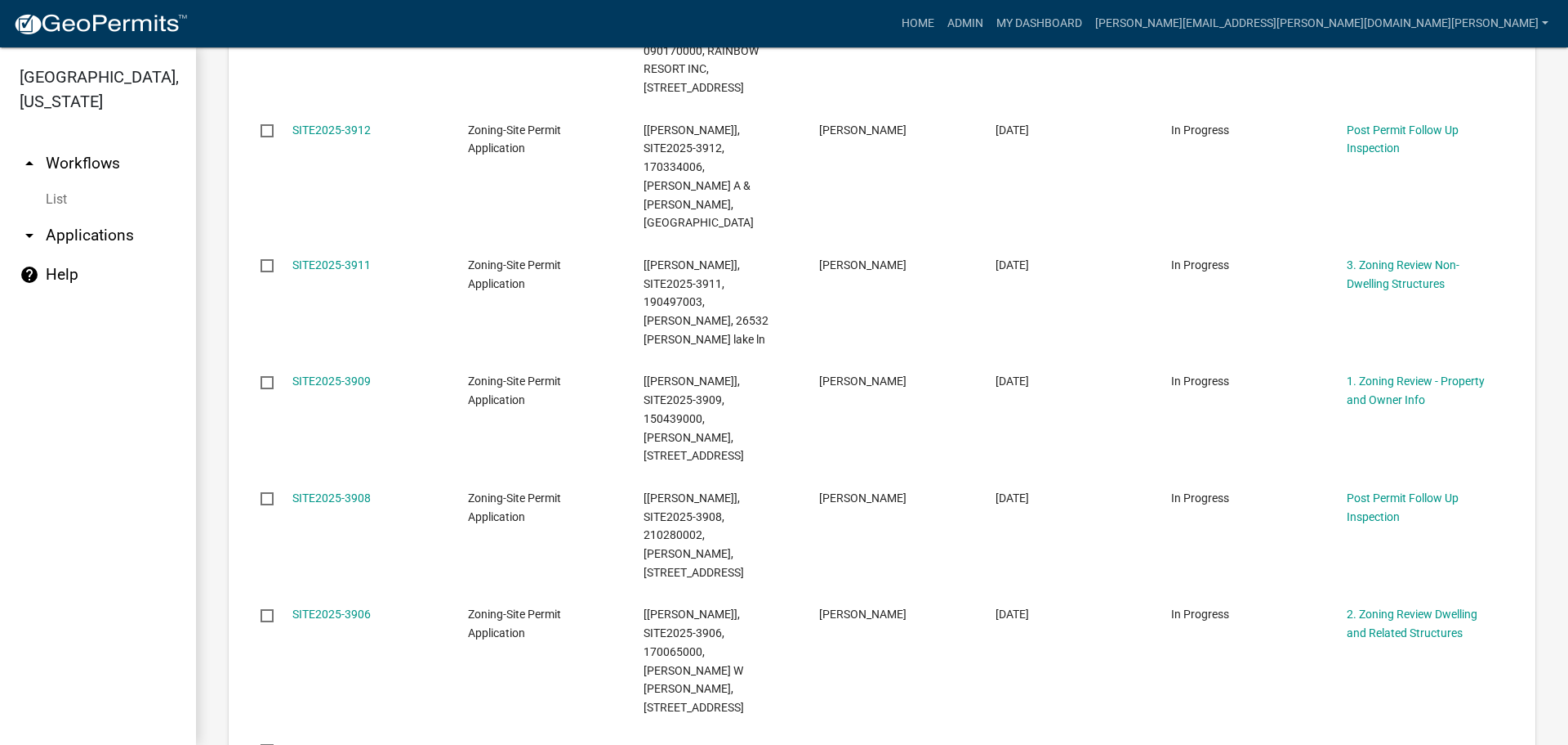
scroll to position [1226, 0]
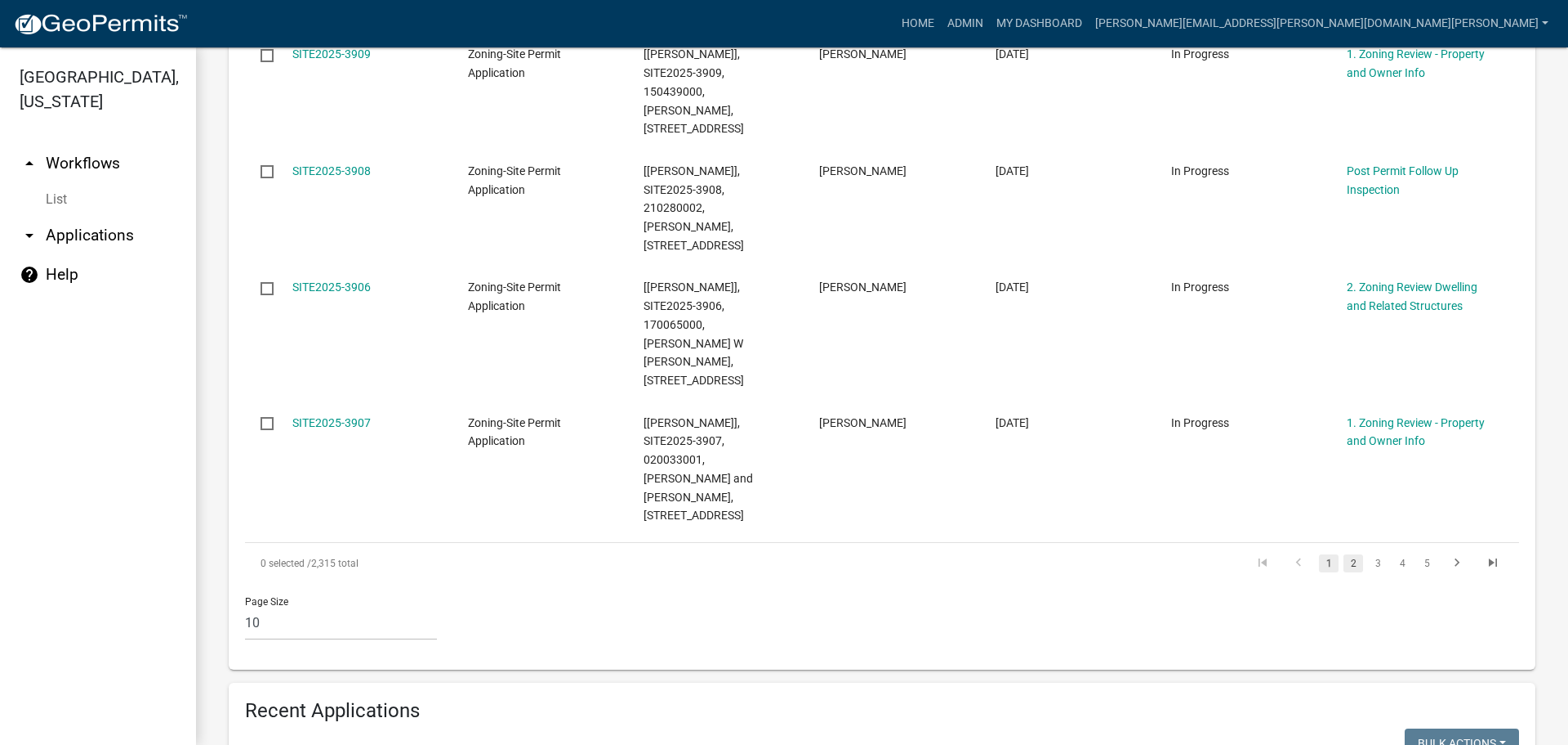
click at [1347, 554] on link "2" at bounding box center [1353, 563] width 19 height 18
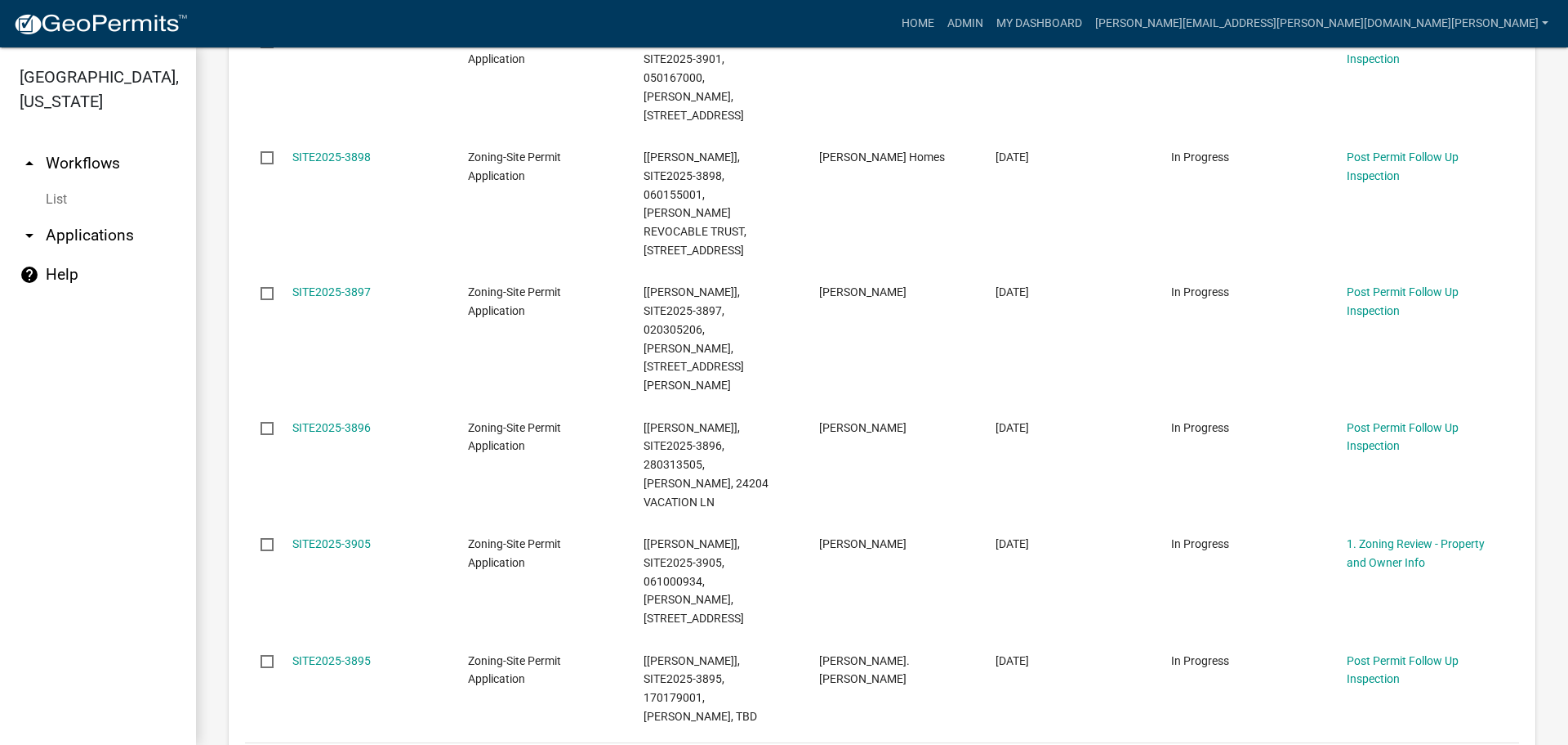
scroll to position [1070, 0]
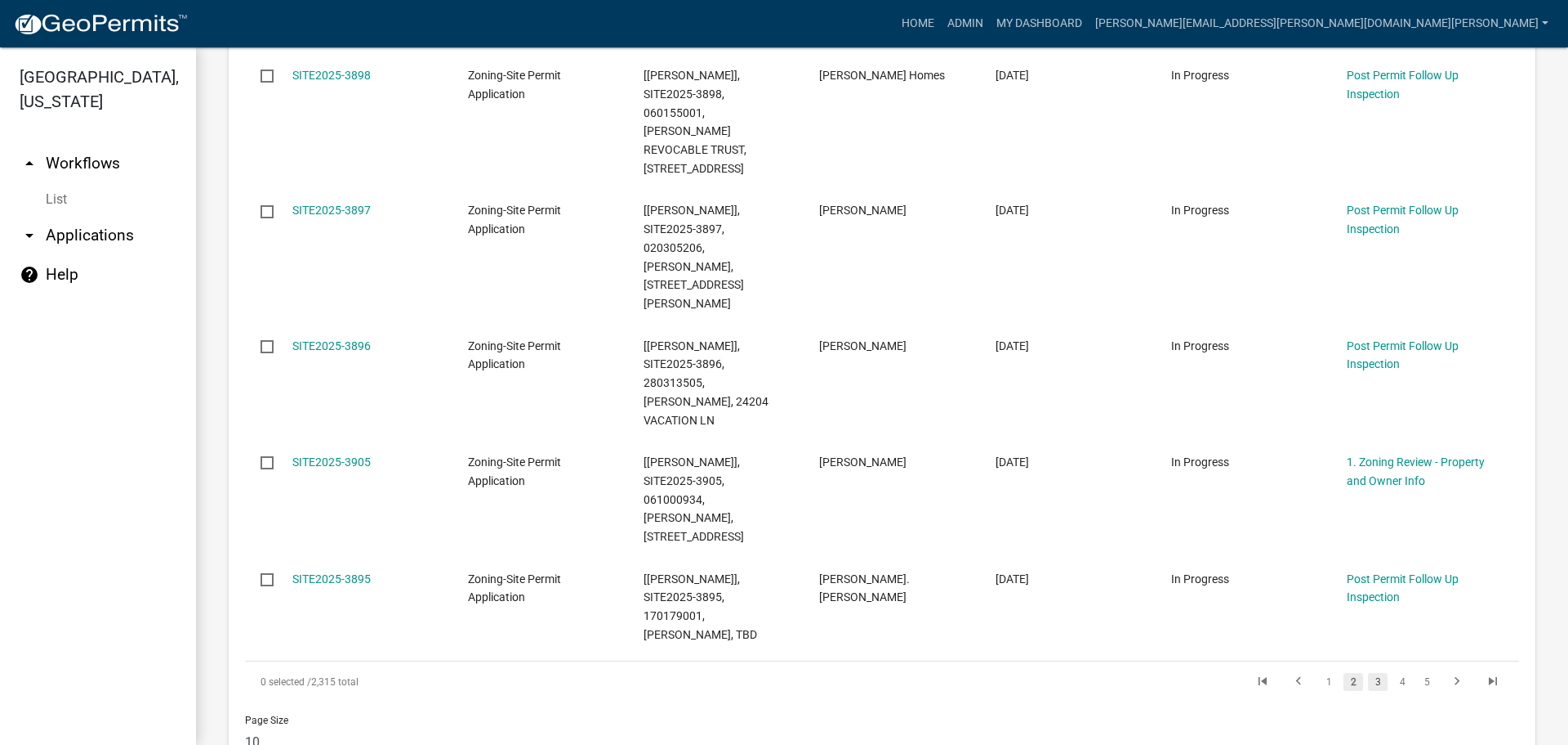
click at [1368, 673] on link "3" at bounding box center [1378, 681] width 19 height 18
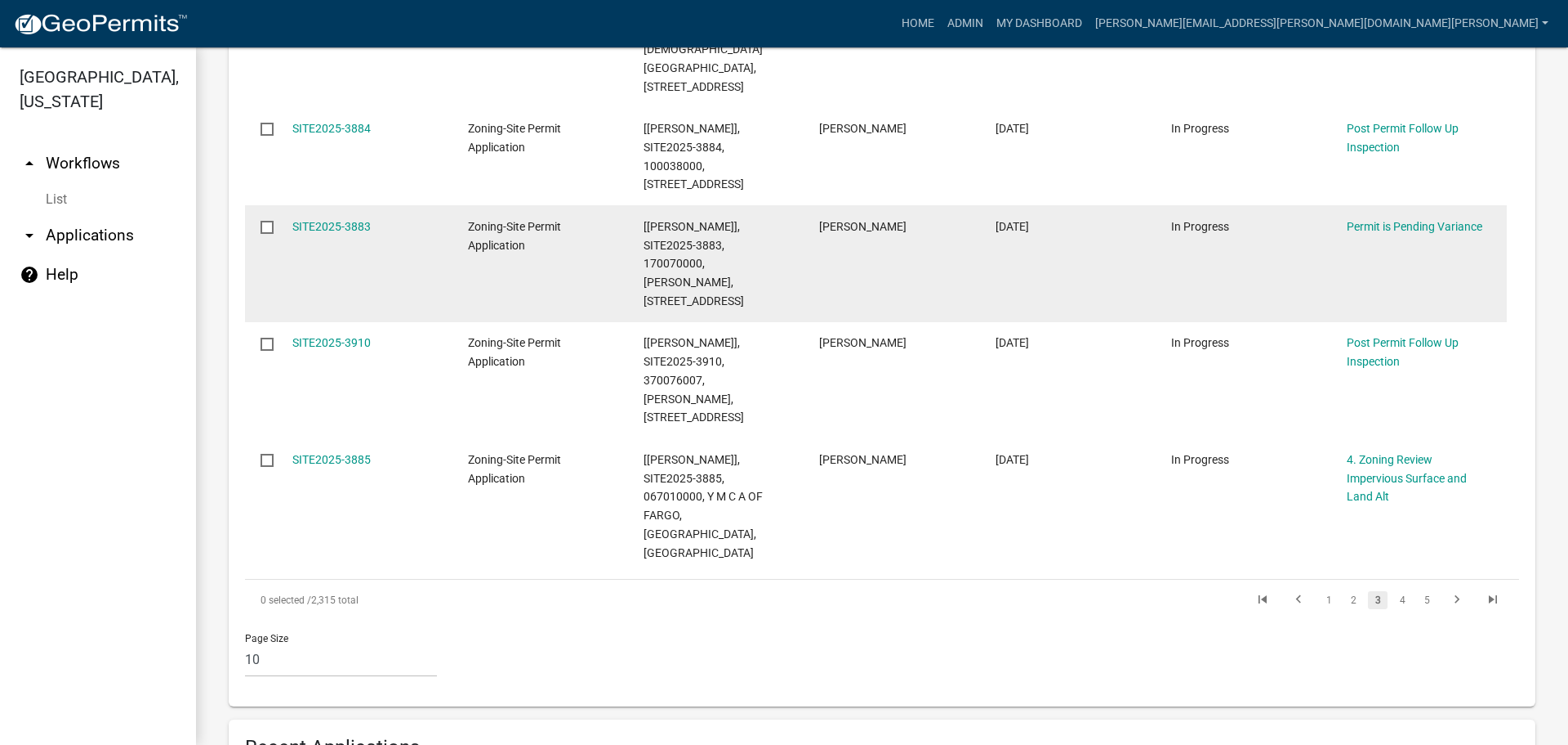
scroll to position [1196, 0]
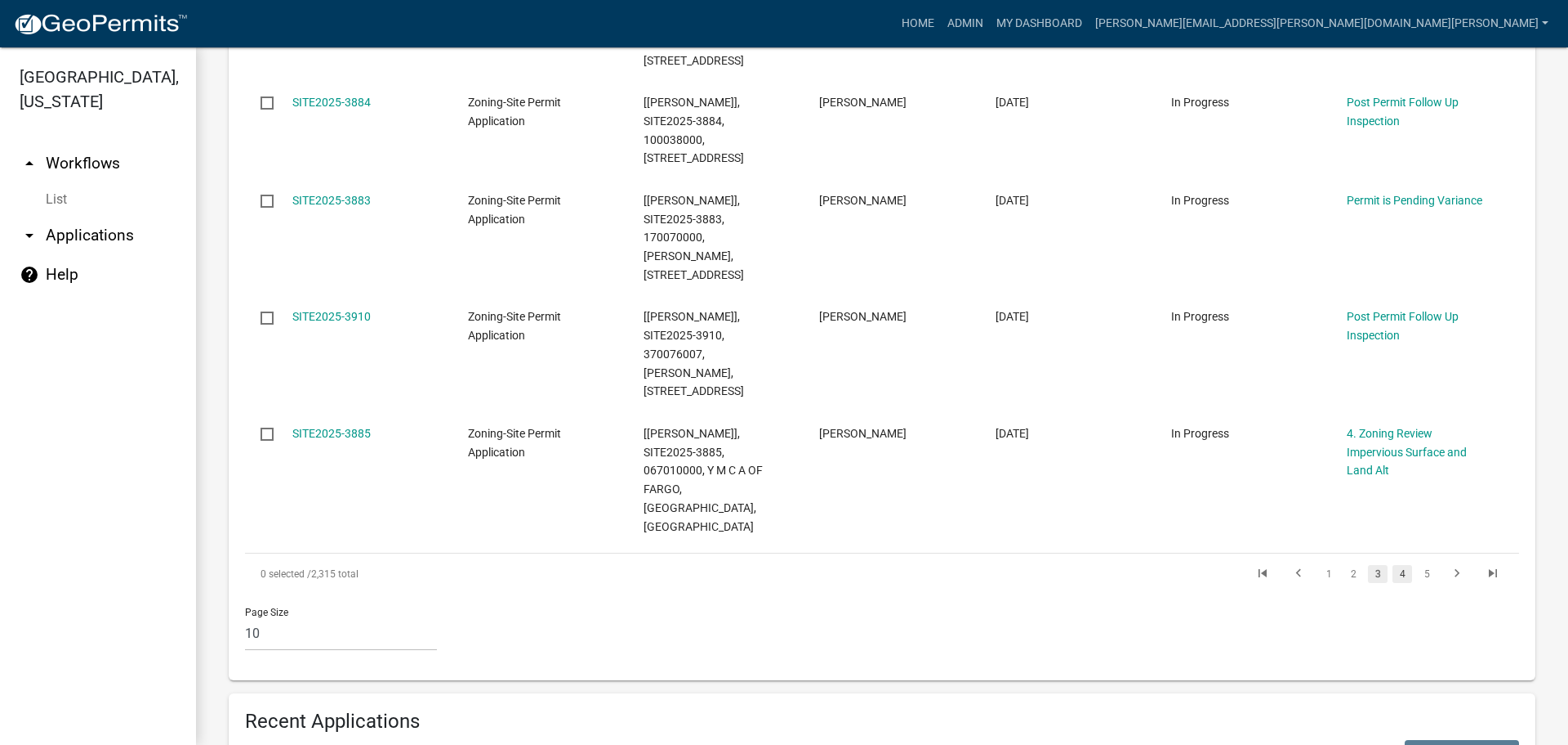
click at [1393, 565] on link "4" at bounding box center [1403, 574] width 19 height 18
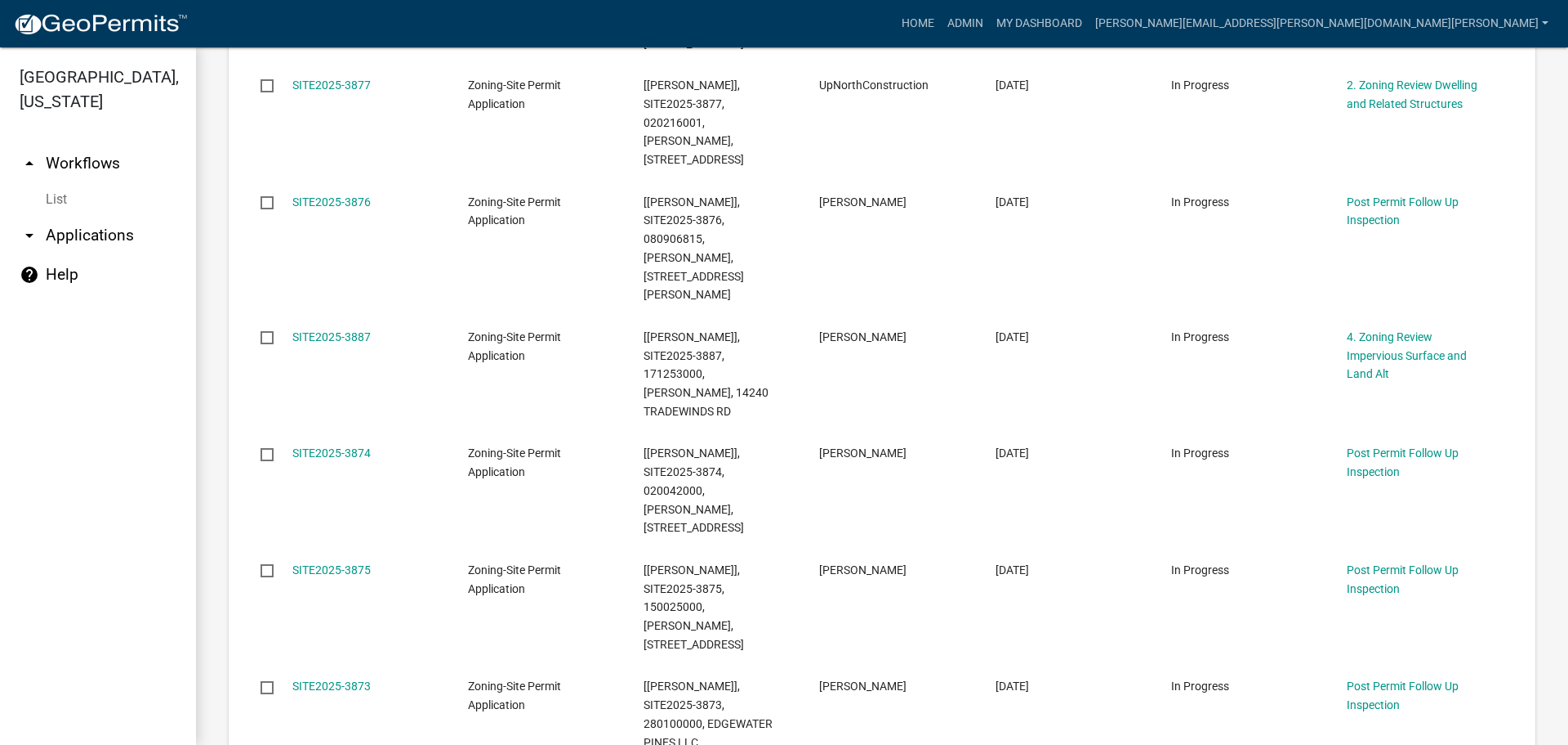
scroll to position [989, 0]
